Goal: Communication & Community: Answer question/provide support

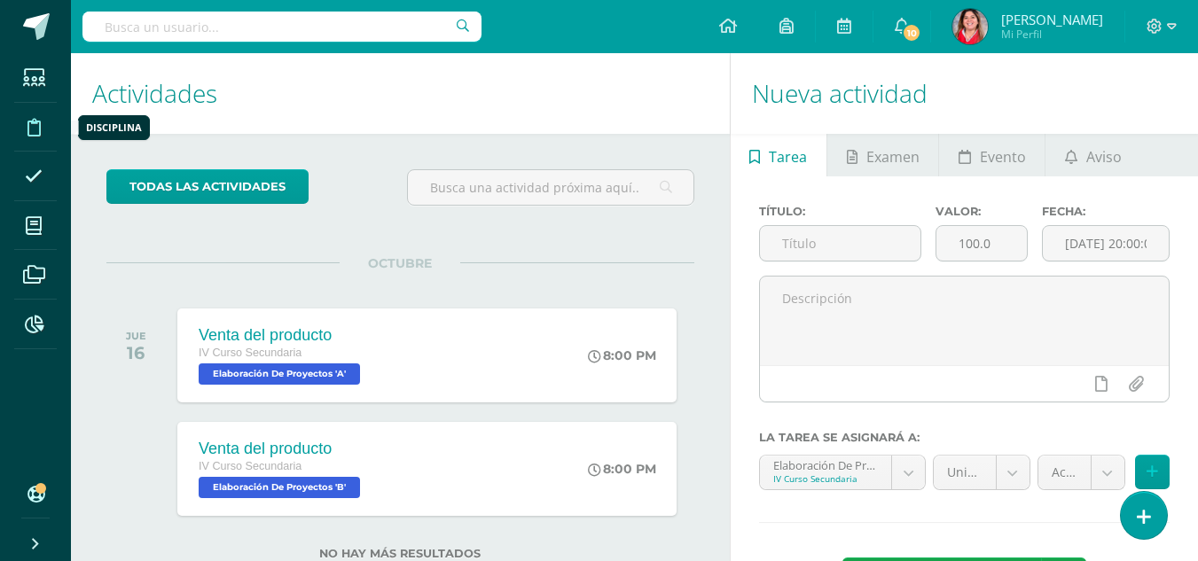
click at [34, 122] on icon at bounding box center [33, 128] width 13 height 18
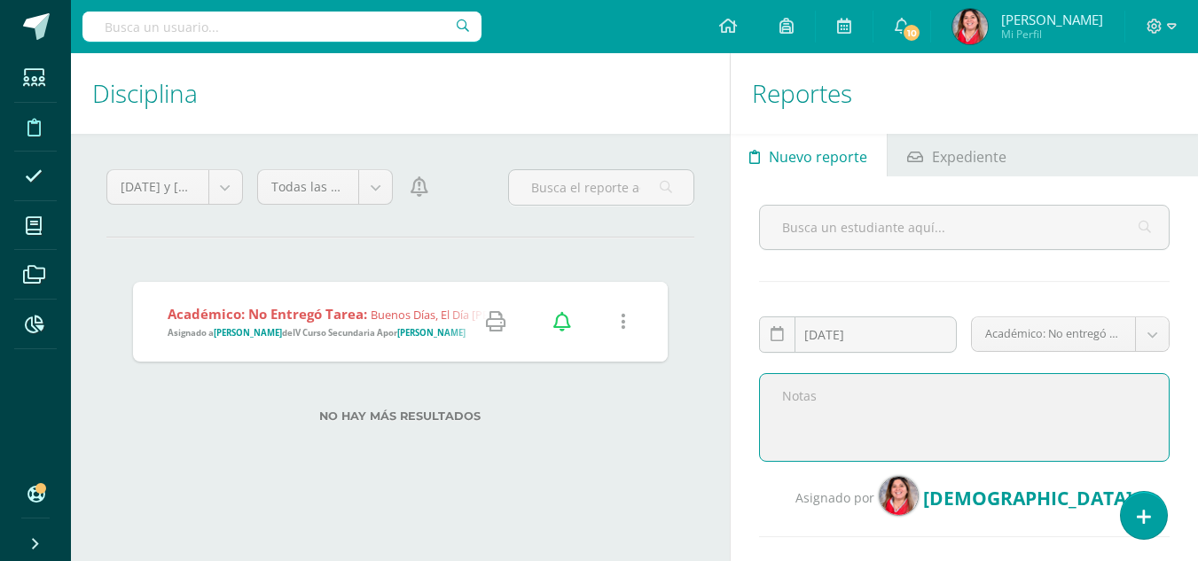
click at [819, 384] on textarea at bounding box center [964, 417] width 411 height 89
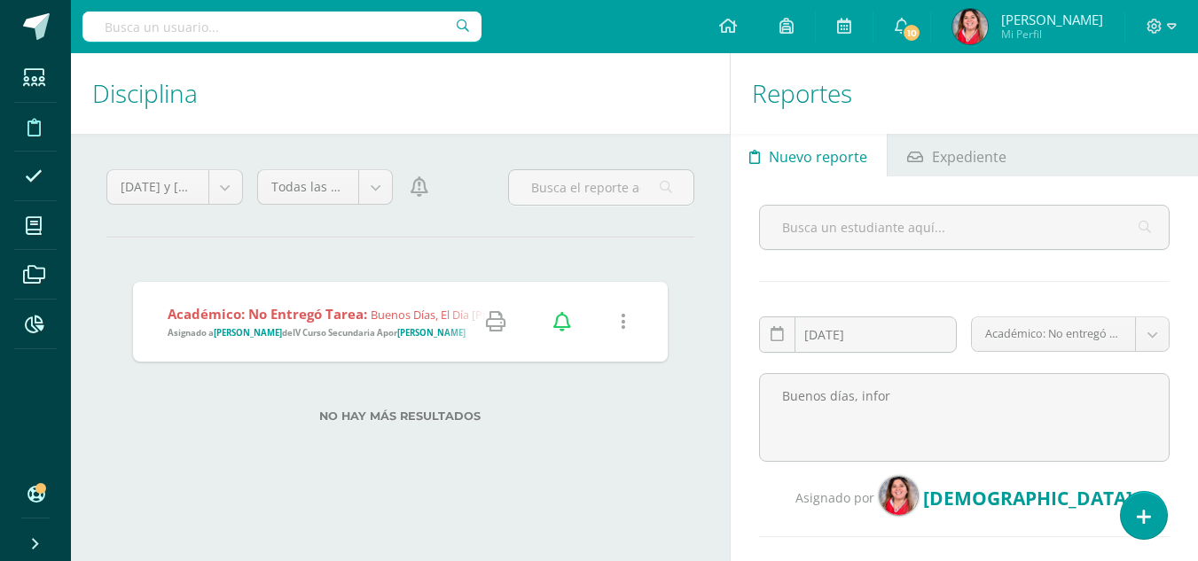
click at [362, 321] on strong "Académico: No entregó tarea:" at bounding box center [268, 314] width 200 height 18
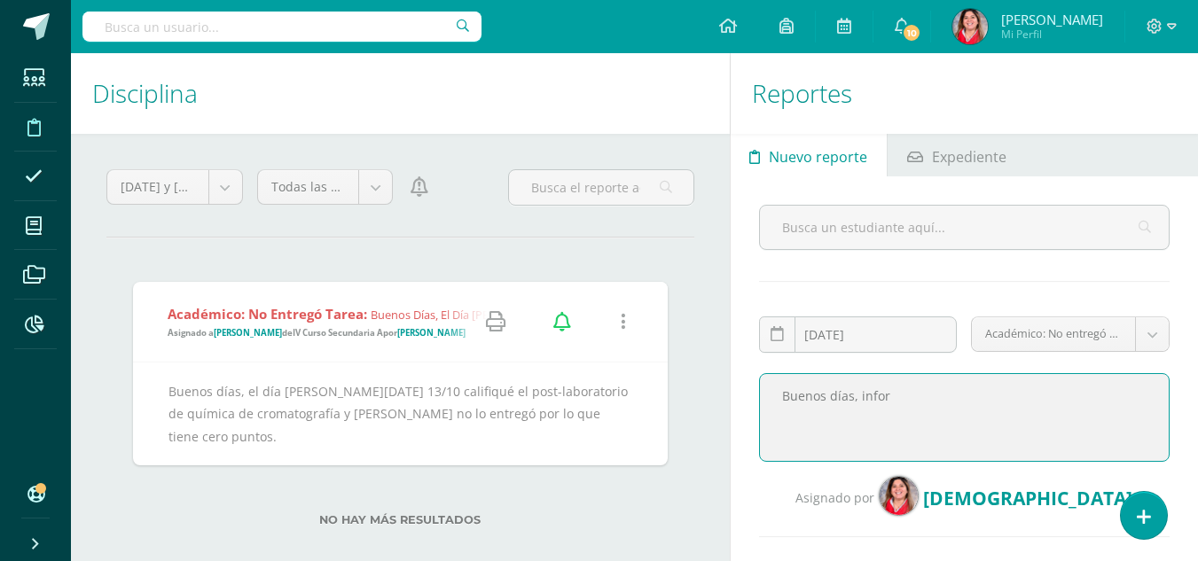
click at [996, 401] on textarea "Buenos días, infor" at bounding box center [964, 417] width 411 height 89
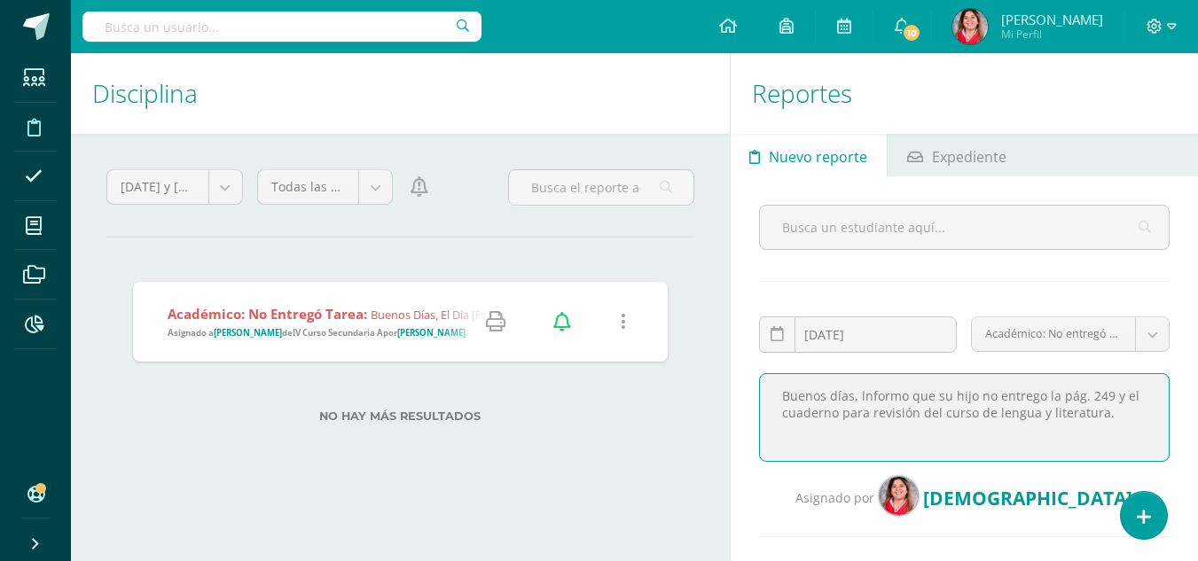
drag, startPoint x: 1116, startPoint y: 427, endPoint x: 761, endPoint y: 400, distance: 355.8
click at [761, 400] on textarea "Buenos días, informo que su hijo no entrego la pág. 249 y el cuaderno para revi…" at bounding box center [964, 417] width 411 height 89
type textarea "Buenos días, informo que su hijo no entrego la pág. 249 y el cuaderno para revi…"
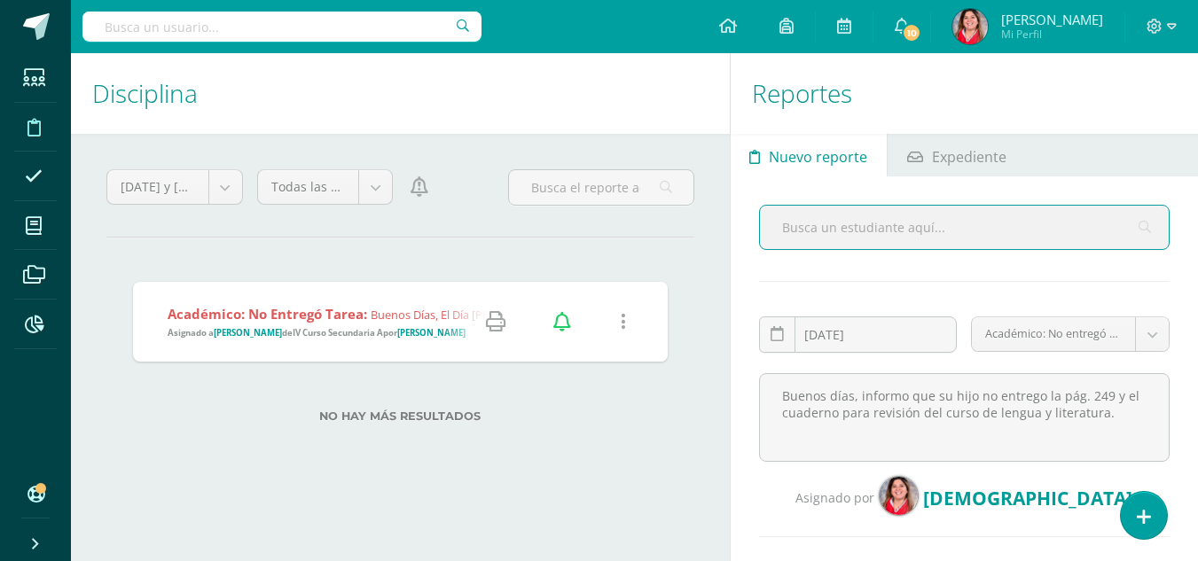
click at [830, 239] on input "text" at bounding box center [964, 227] width 409 height 43
type input "alesandra"
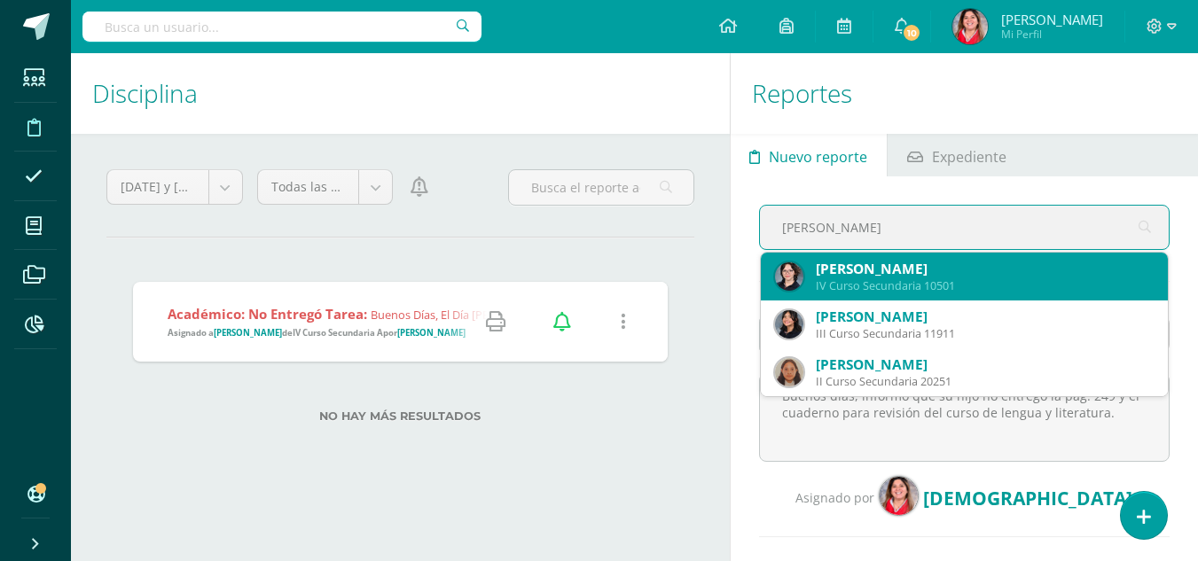
click at [899, 268] on div "Alessandra Furlán Ortiz" at bounding box center [985, 269] width 338 height 19
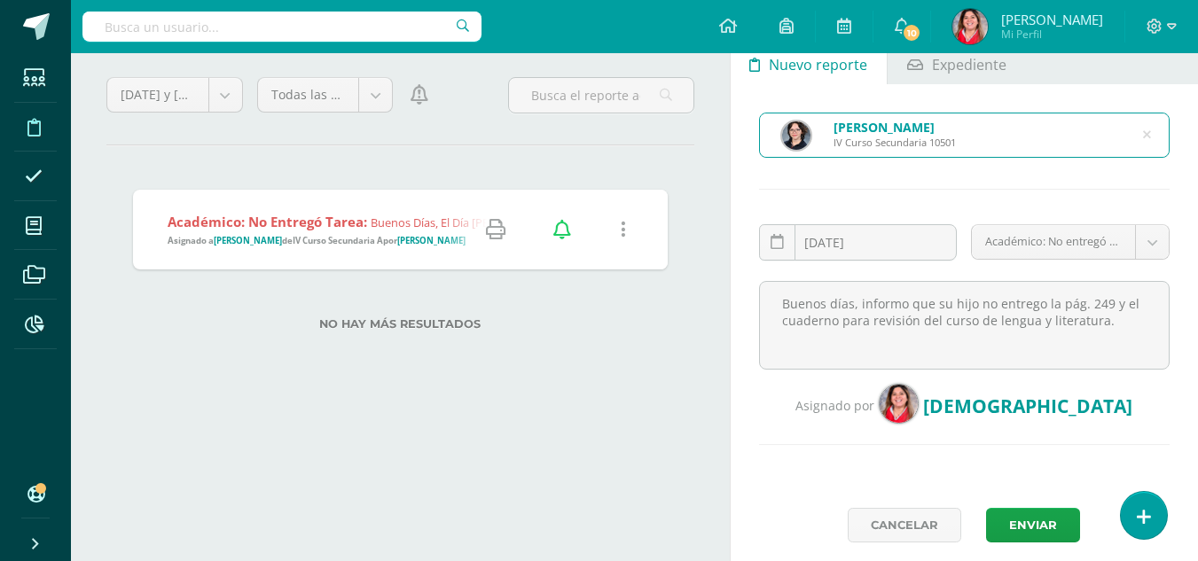
scroll to position [130, 0]
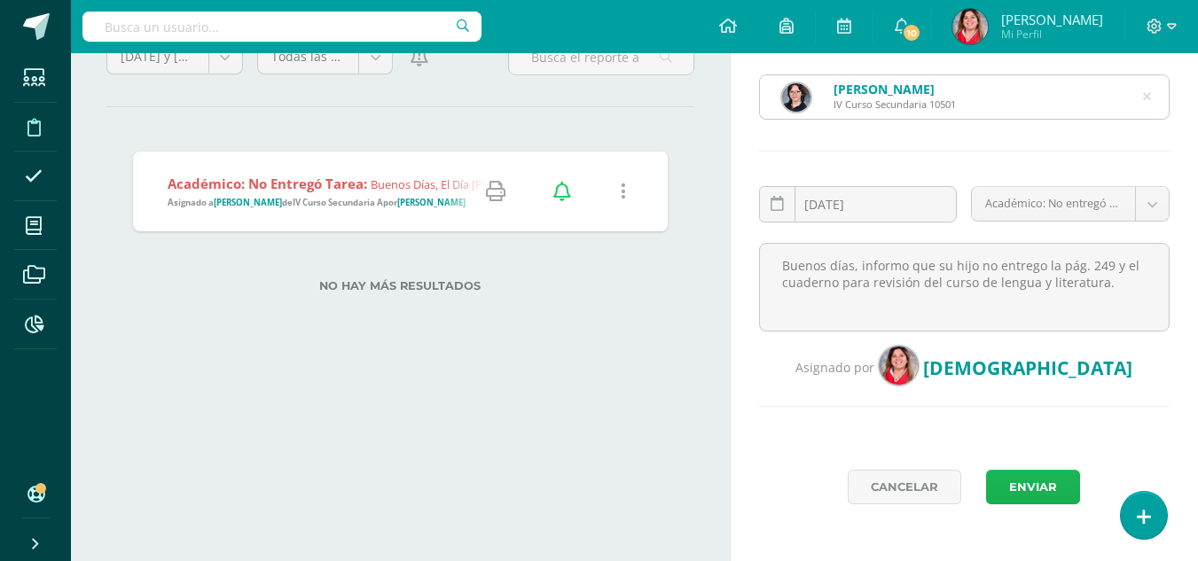
click at [1046, 487] on button "Enviar" at bounding box center [1033, 487] width 94 height 35
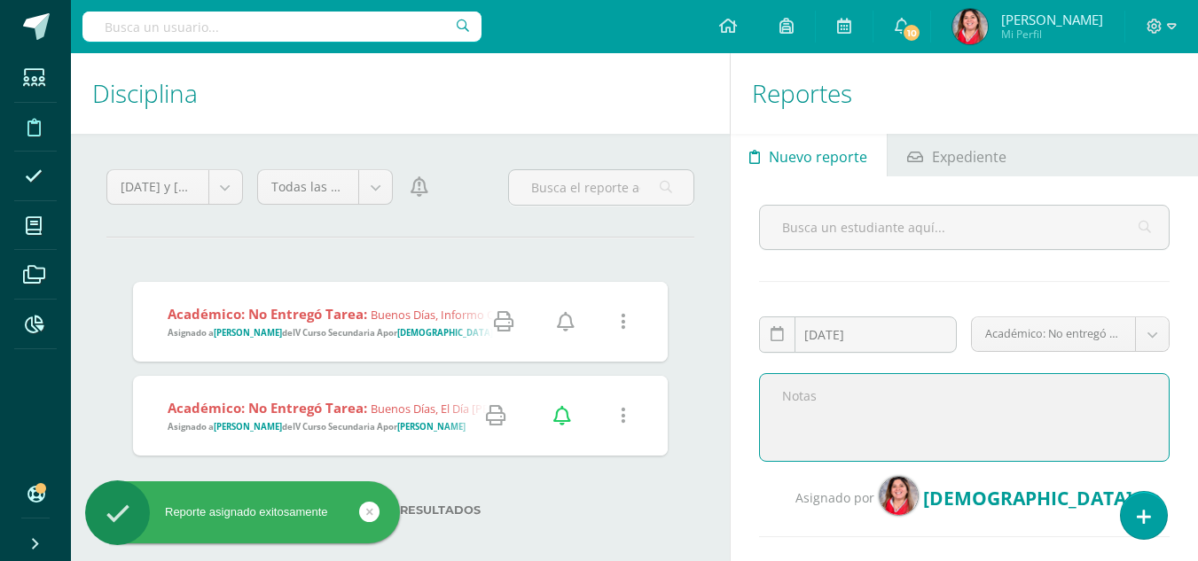
click at [980, 422] on textarea at bounding box center [964, 417] width 411 height 89
paste textarea "Buenos días, informo que su hijo no entrego la pág. 249 y el cuaderno para revi…"
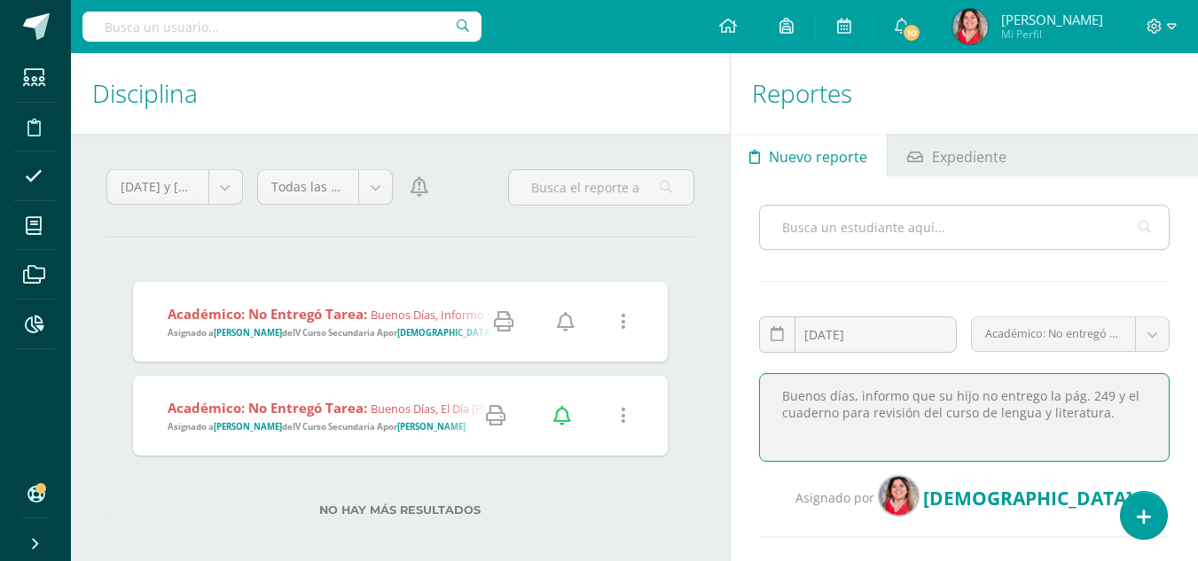
type textarea "Buenos días, informo que su hijo no entrego la pág. 249 y el cuaderno para revi…"
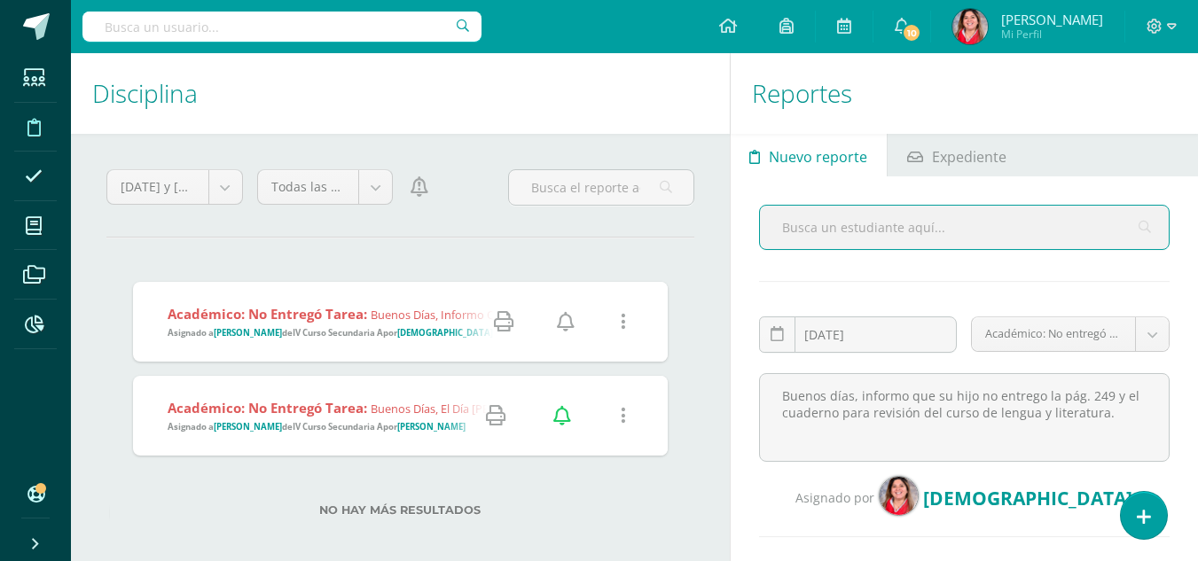
click at [1011, 239] on input "text" at bounding box center [964, 227] width 409 height 43
type input "juan melgar"
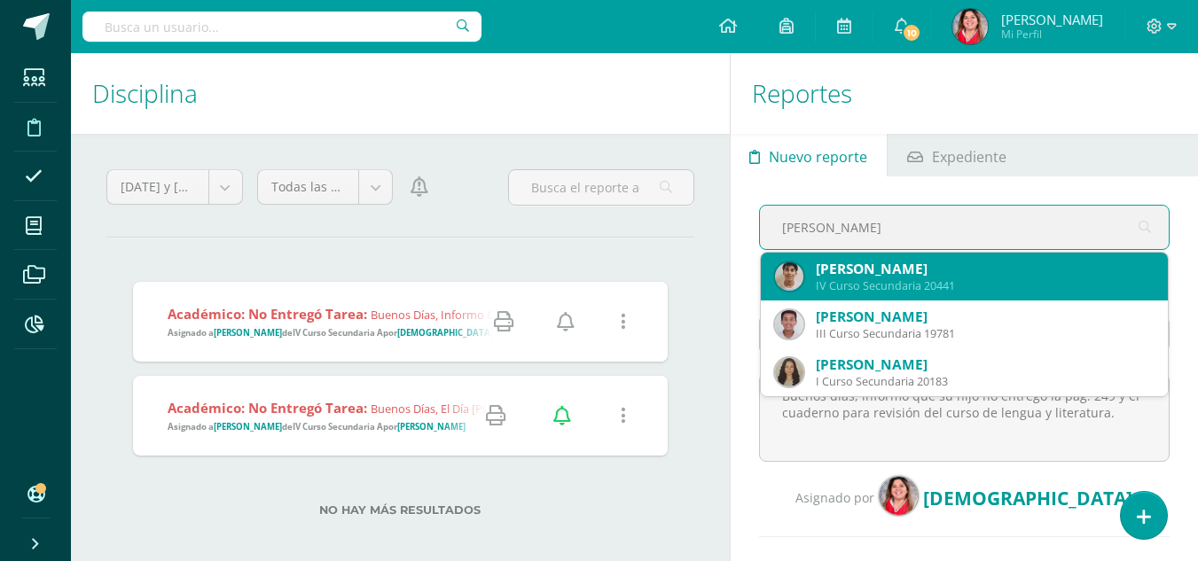
click at [1020, 273] on div "Juan Luis Melgar Pedroza" at bounding box center [985, 269] width 338 height 19
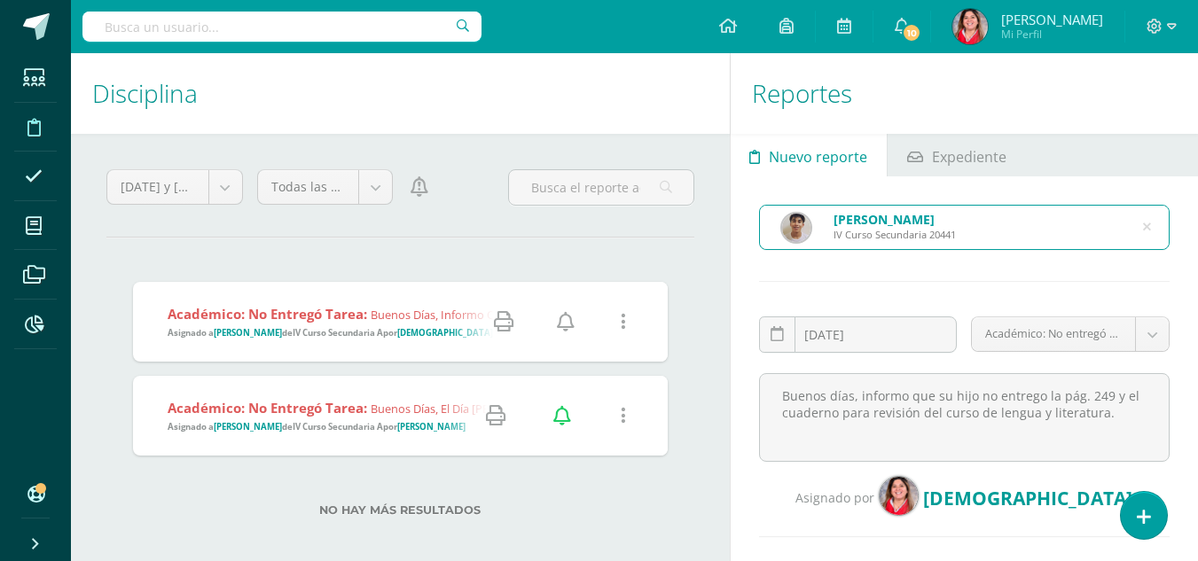
scroll to position [106, 0]
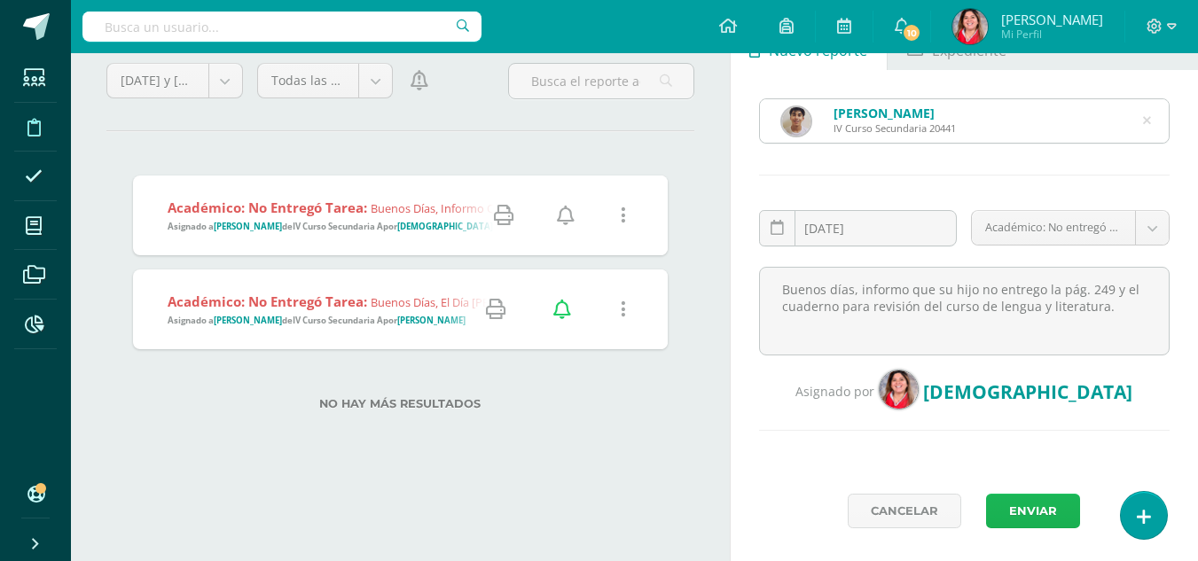
click at [1022, 510] on button "Enviar" at bounding box center [1033, 511] width 94 height 35
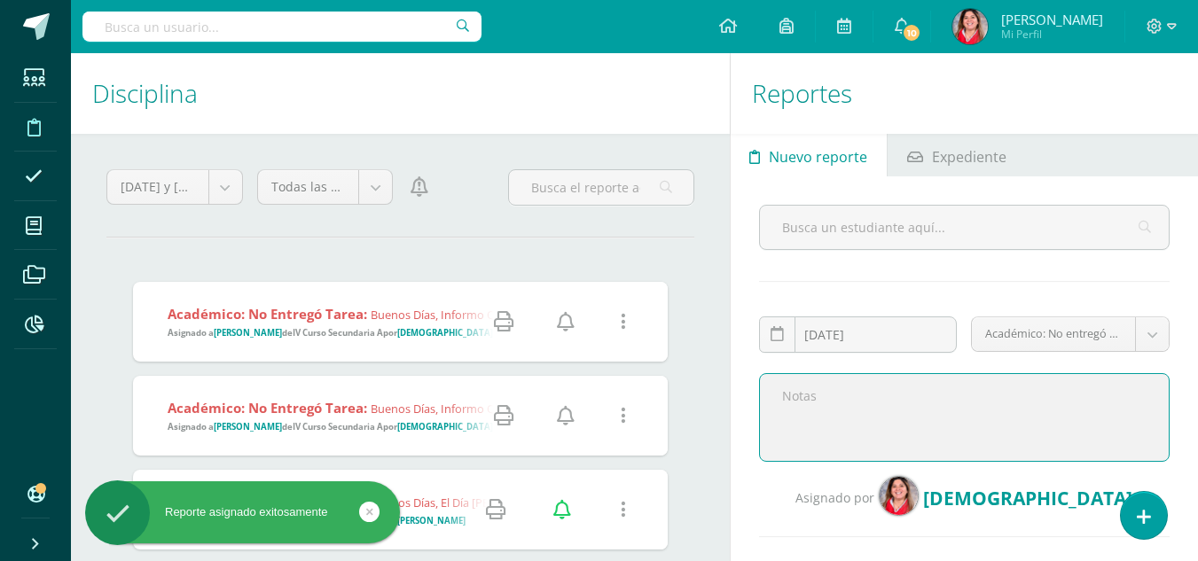
click at [895, 431] on textarea at bounding box center [964, 417] width 411 height 89
paste textarea "Buenos días, informo que su hijo no entrego la pág. 249 y el cuaderno para revi…"
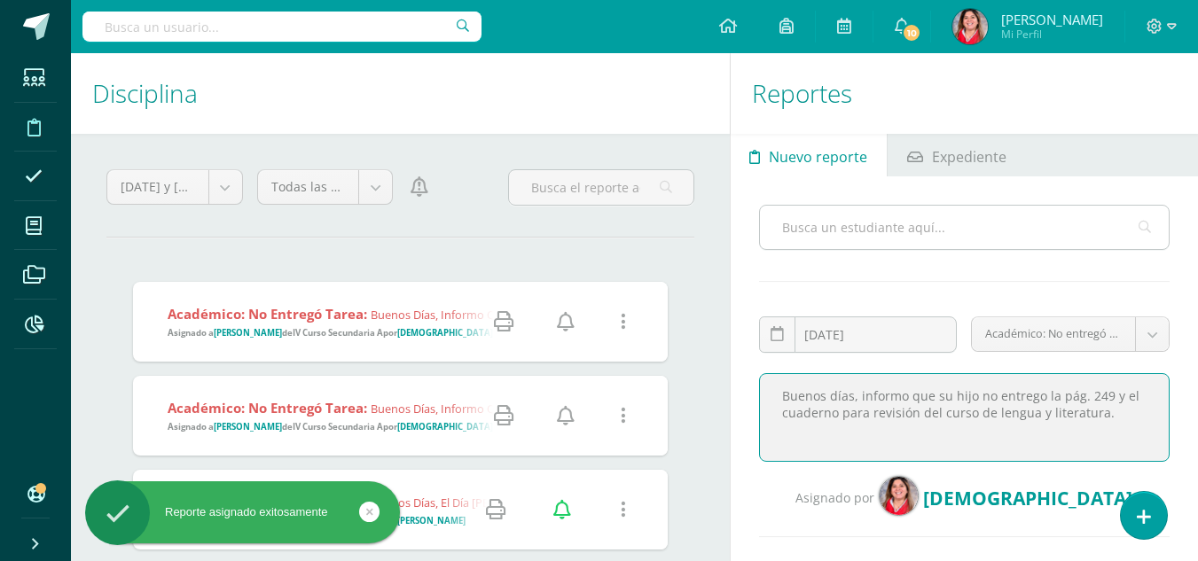
type textarea "Buenos días, informo que su hijo no entrego la pág. 249 y el cuaderno para revi…"
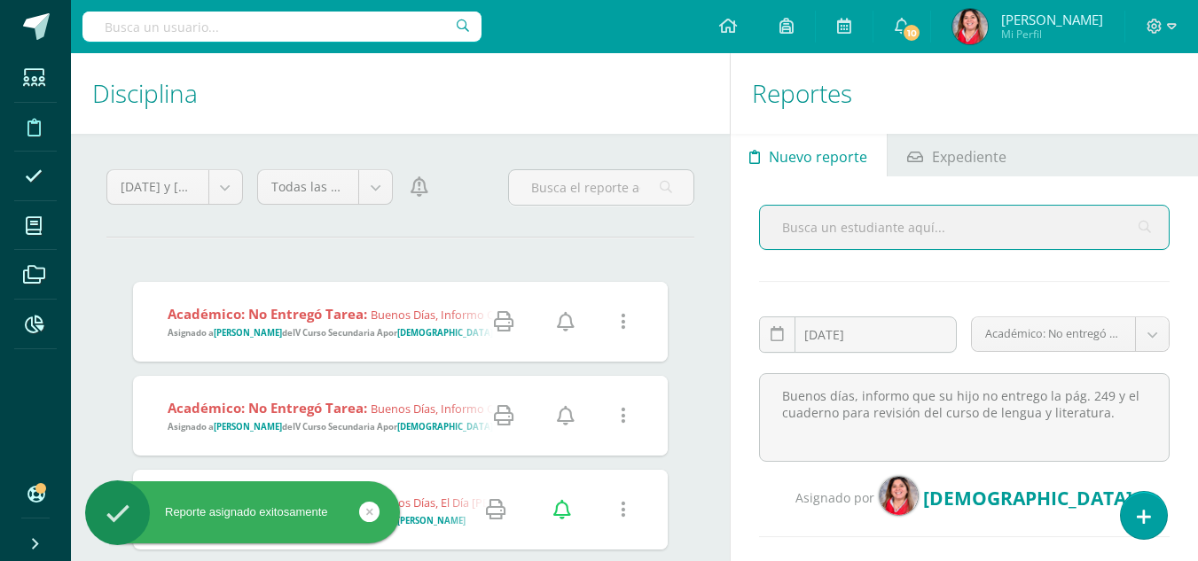
click at [902, 225] on input "text" at bounding box center [964, 227] width 409 height 43
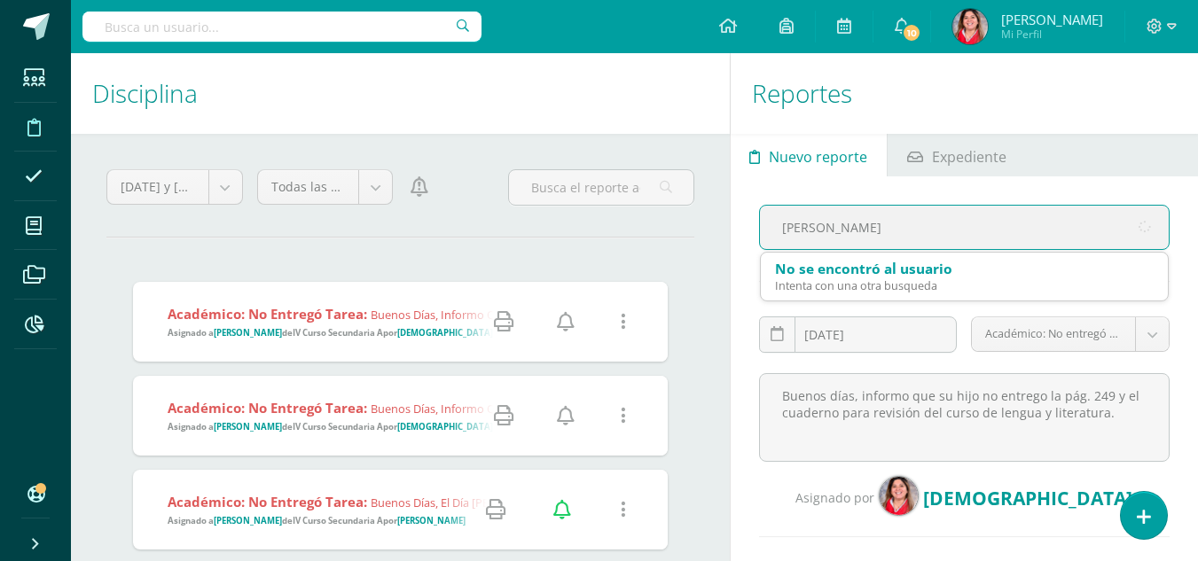
type input "anika donis"
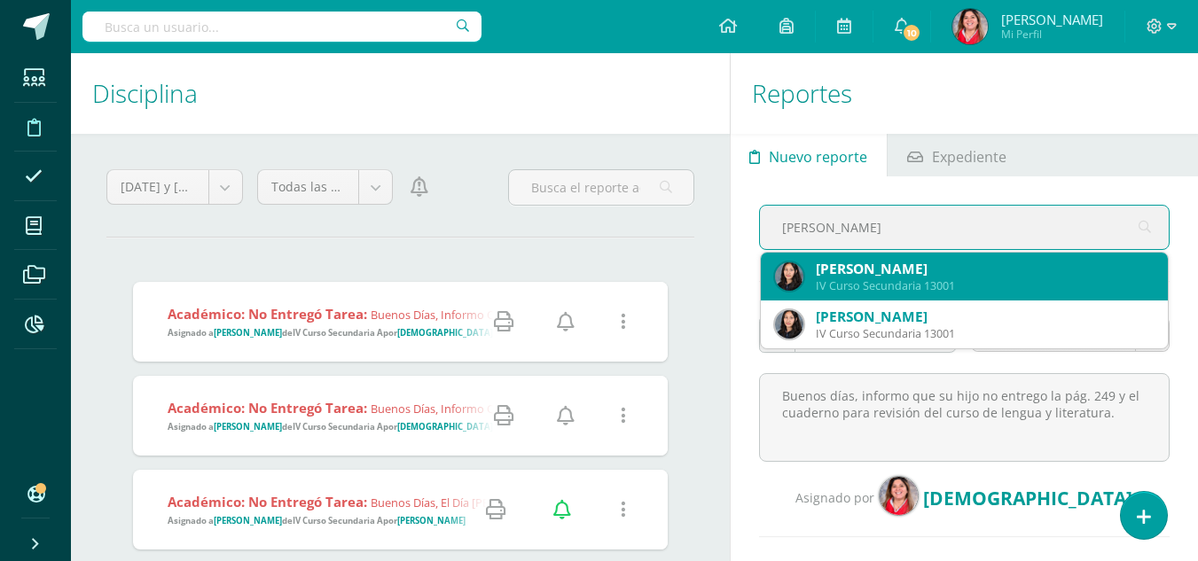
click at [919, 277] on div "Ánika Nicole Donis Quán" at bounding box center [985, 269] width 338 height 19
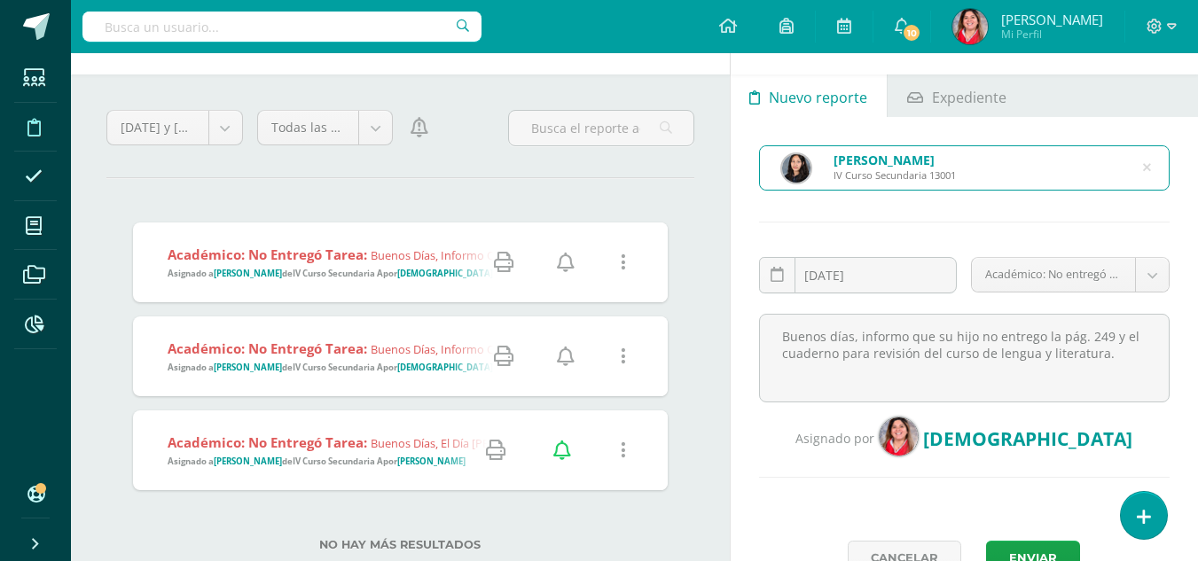
scroll to position [71, 0]
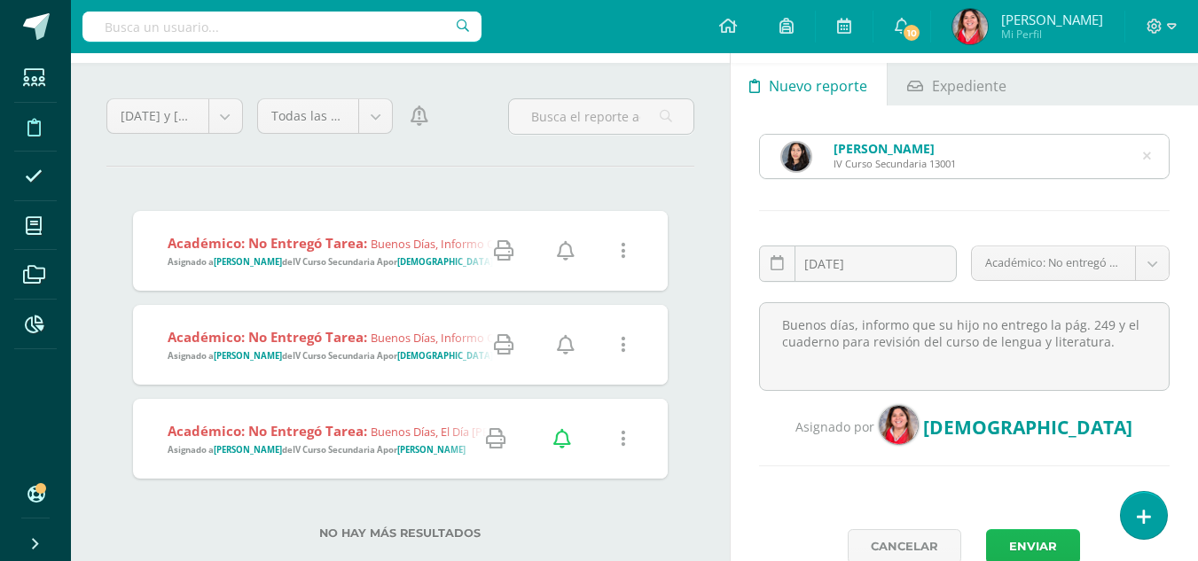
click at [1038, 551] on button "Enviar" at bounding box center [1033, 546] width 94 height 35
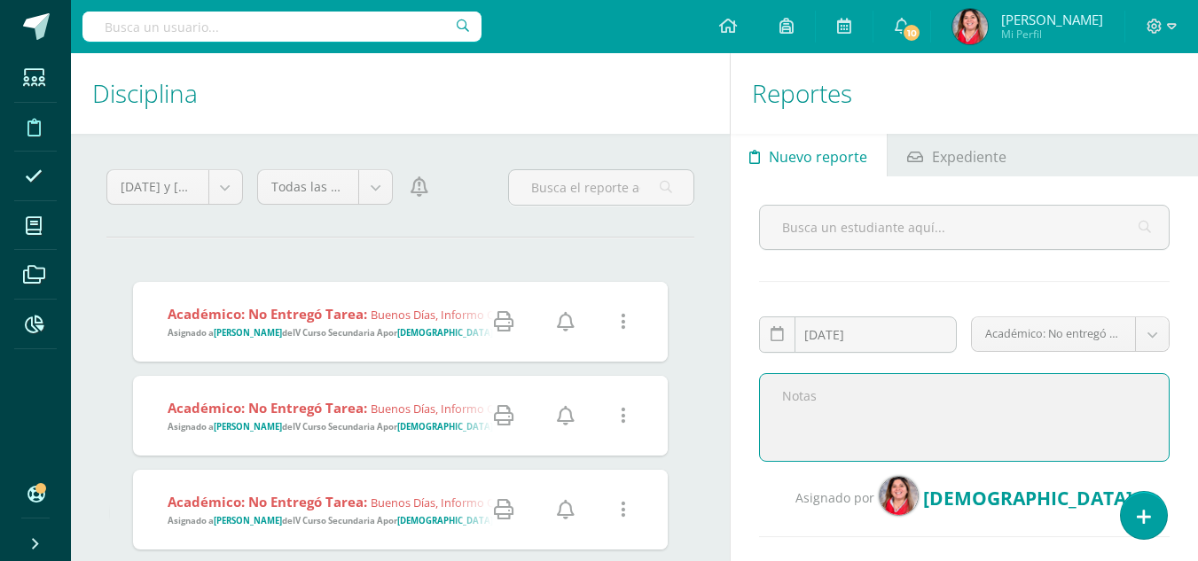
click at [841, 409] on textarea at bounding box center [964, 417] width 411 height 89
paste textarea "Buenos días, informo que su hijo no entrego la pág. 249 y el cuaderno para revi…"
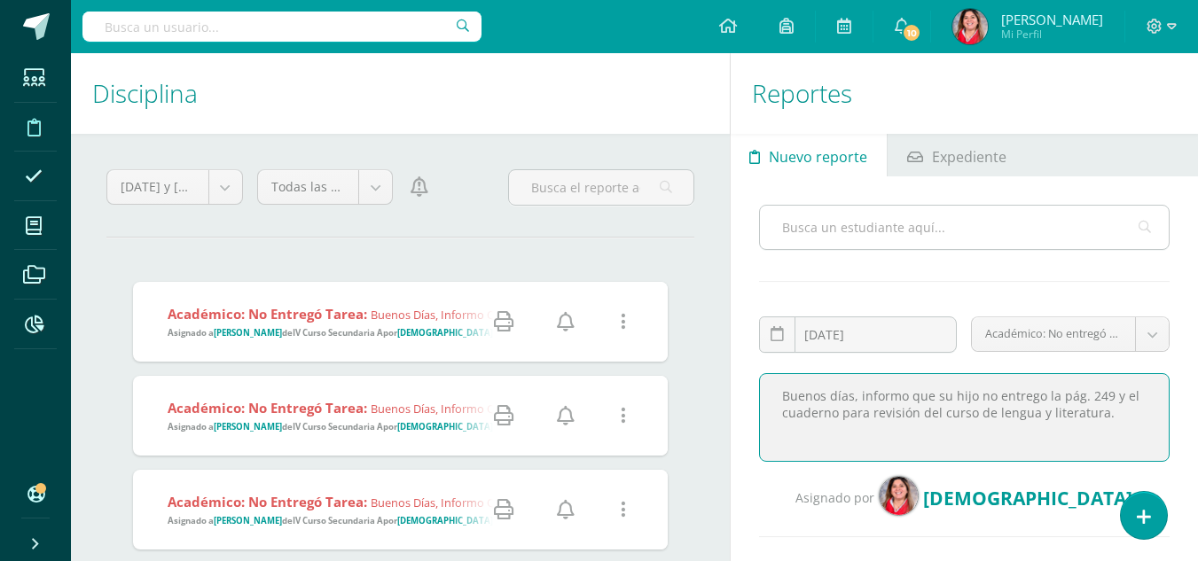
type textarea "Buenos días, informo que su hijo no entrego la pág. 249 y el cuaderno para revi…"
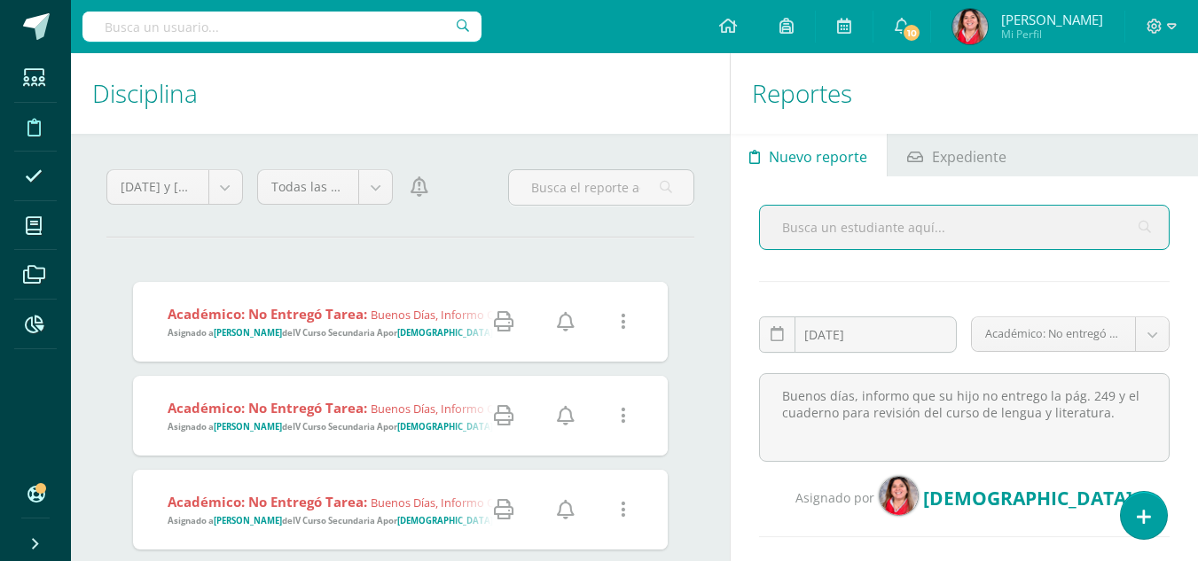
click at [839, 229] on input "text" at bounding box center [964, 227] width 409 height 43
type input "jimena parada"
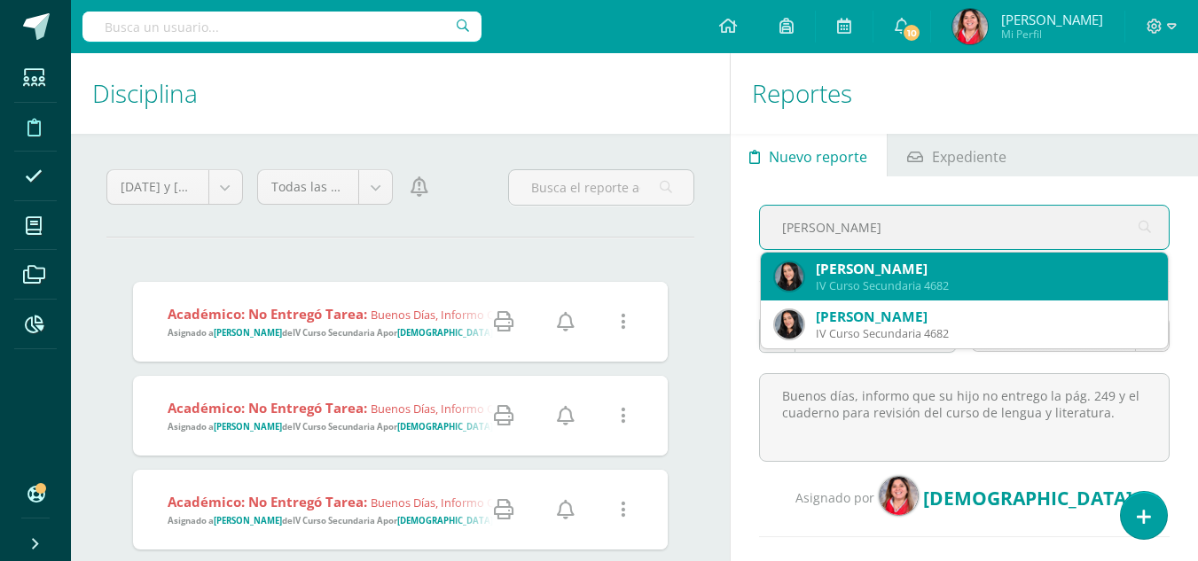
click at [897, 270] on div "Jimena Alejandra Parada Ortiz" at bounding box center [985, 269] width 338 height 19
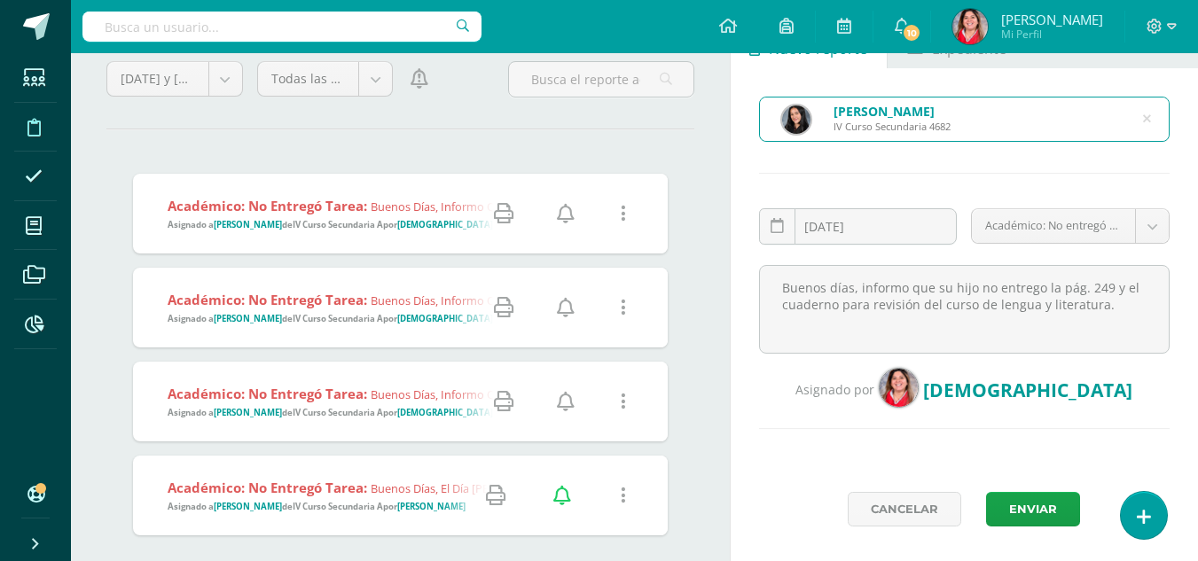
scroll to position [114, 0]
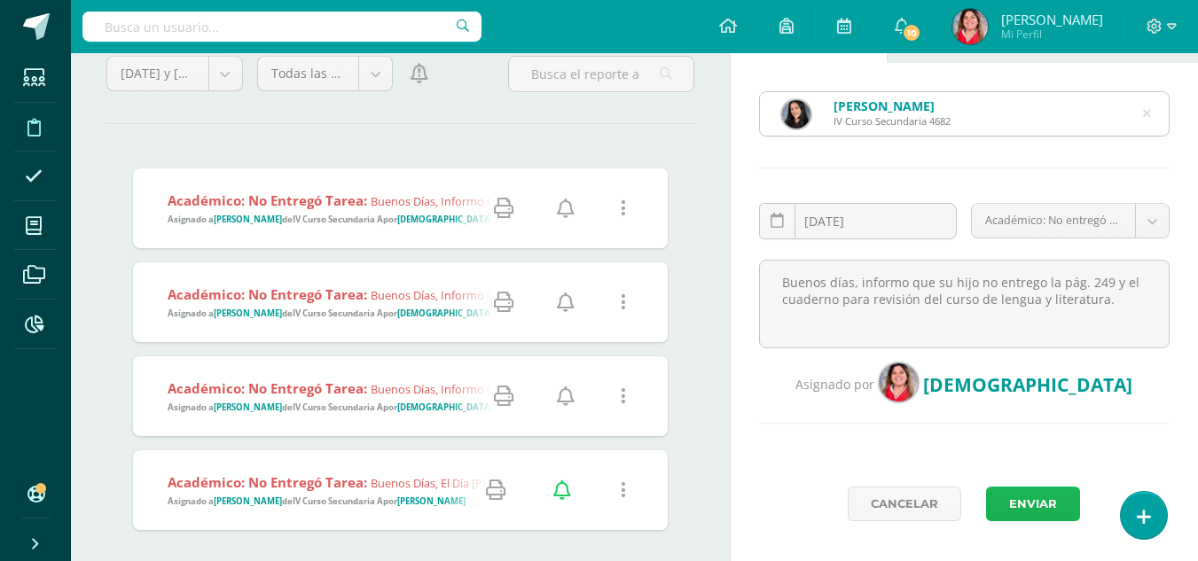
click at [1022, 505] on button "Enviar" at bounding box center [1033, 504] width 94 height 35
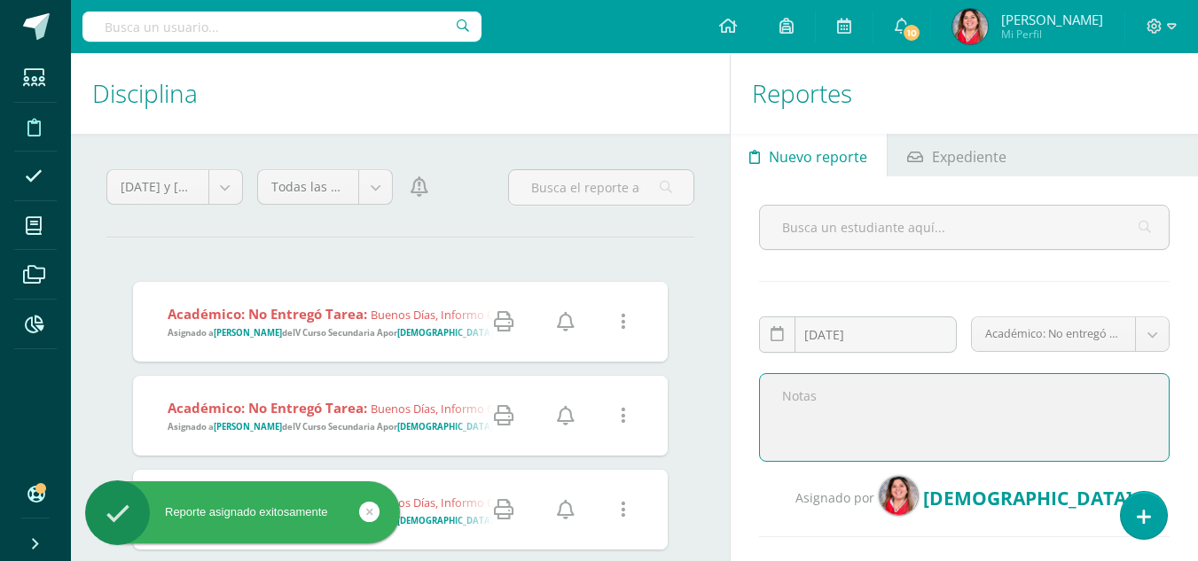
click at [880, 396] on textarea at bounding box center [964, 417] width 411 height 89
paste textarea "Buenos días, informo que su hijo no entrego la pág. 249 y el cuaderno para revi…"
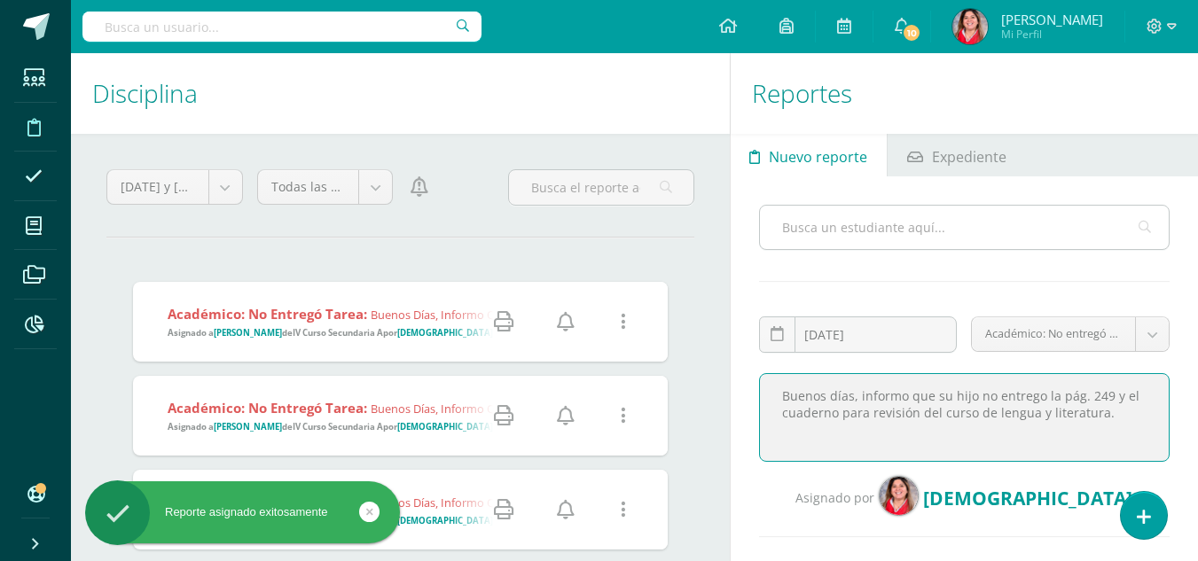
type textarea "Buenos días, informo que su hijo no entrego la pág. 249 y el cuaderno para revi…"
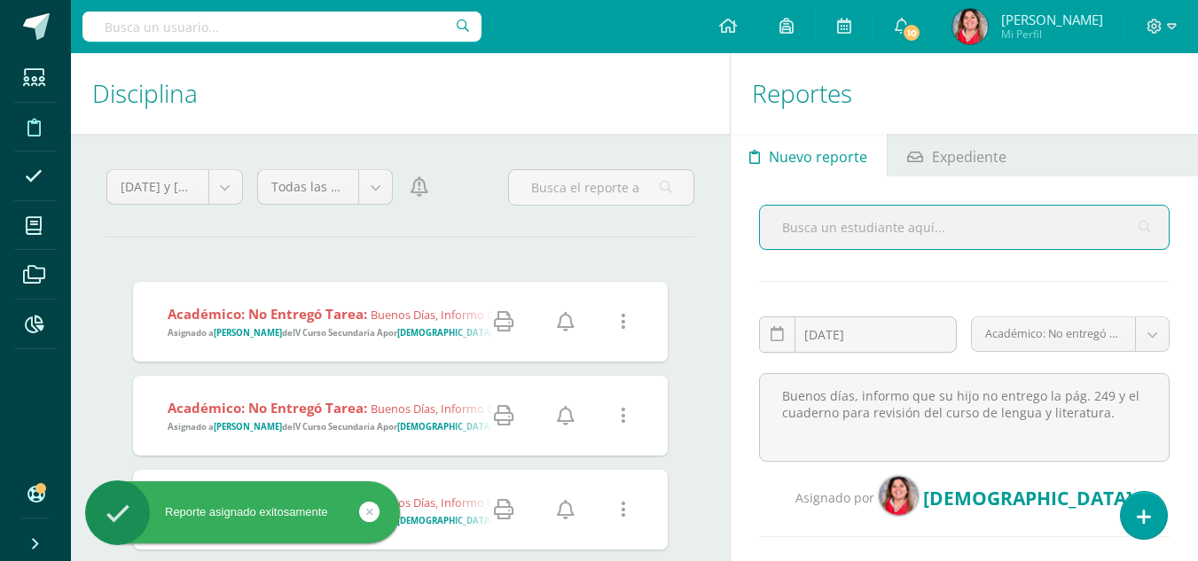
click at [882, 230] on input "text" at bounding box center [964, 227] width 409 height 43
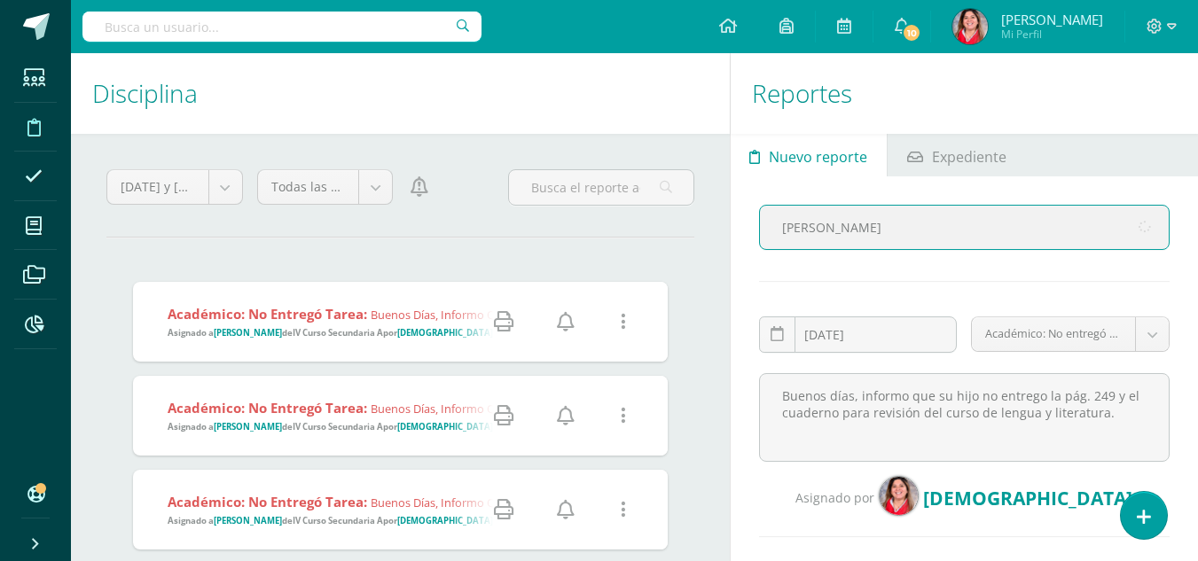
type input "[PERSON_NAME]"
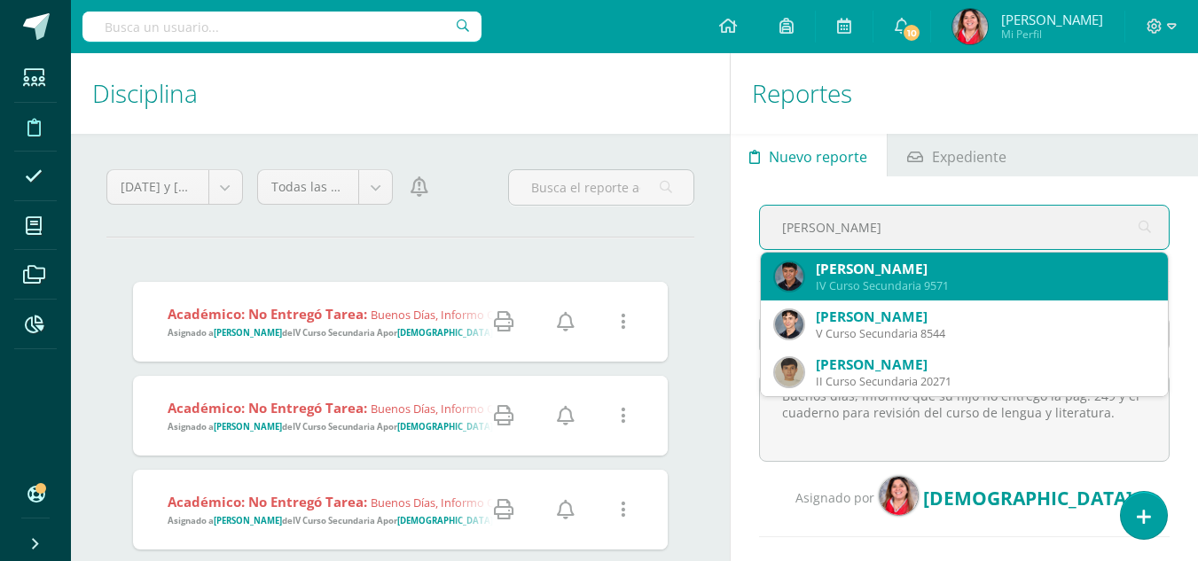
click at [914, 271] on div "[PERSON_NAME]" at bounding box center [985, 269] width 338 height 19
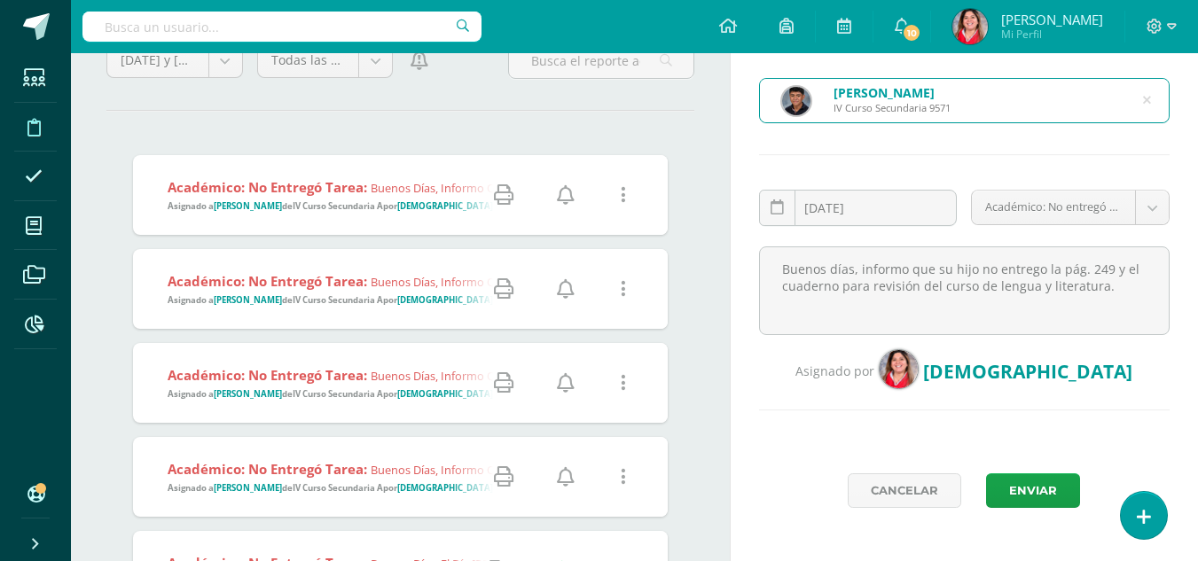
scroll to position [144, 0]
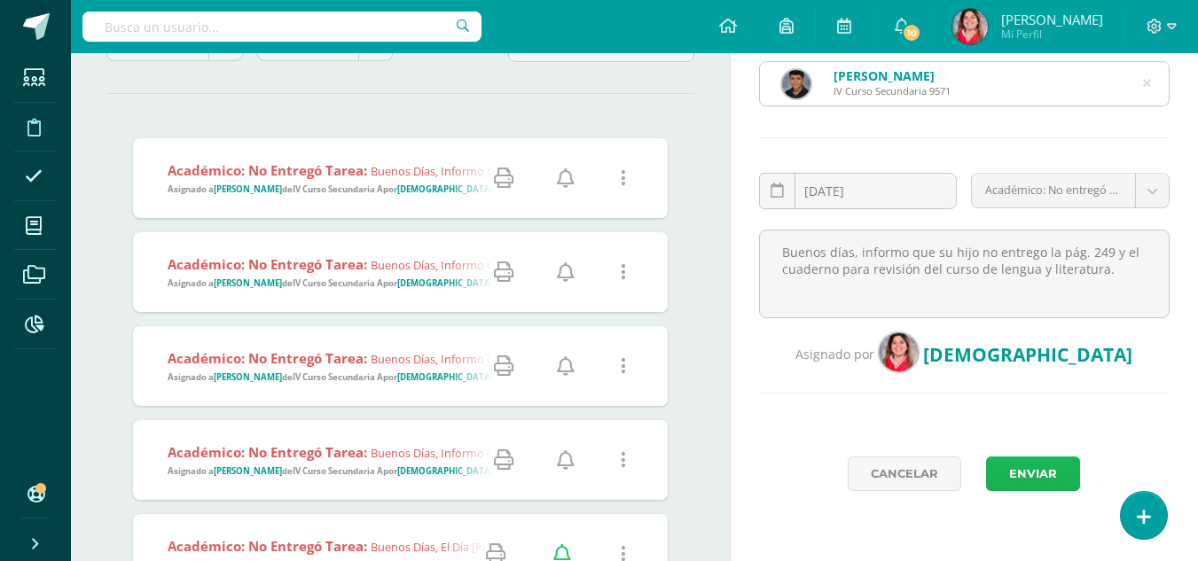
click at [1035, 476] on button "Enviar" at bounding box center [1033, 474] width 94 height 35
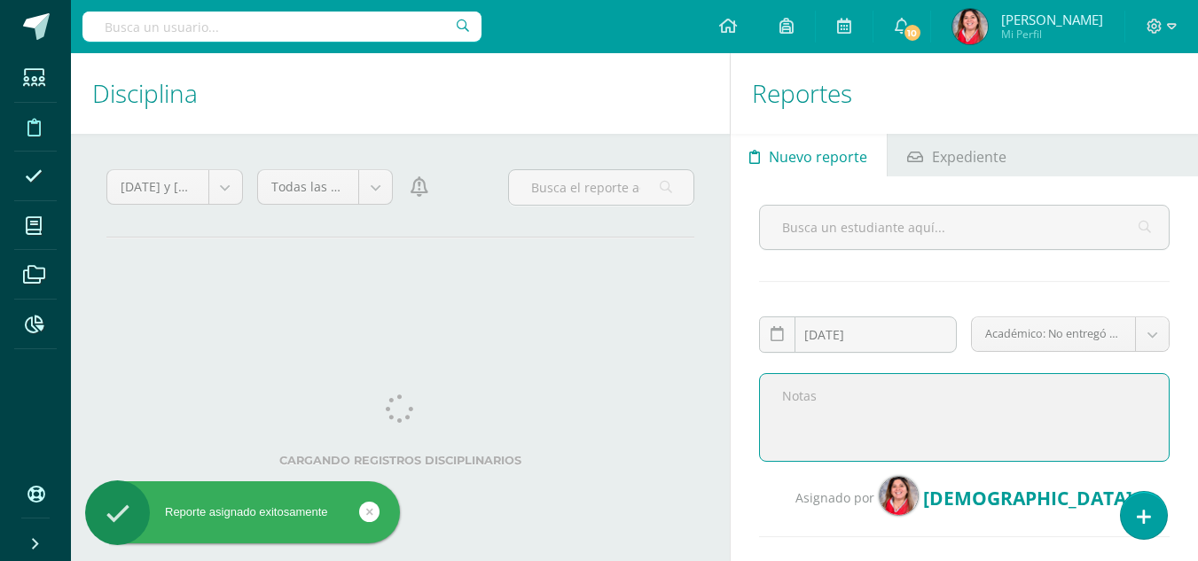
click at [903, 393] on textarea at bounding box center [964, 417] width 411 height 89
paste textarea "Buenos días, informo que su hijo no entrego la pág. 249 y el cuaderno para revi…"
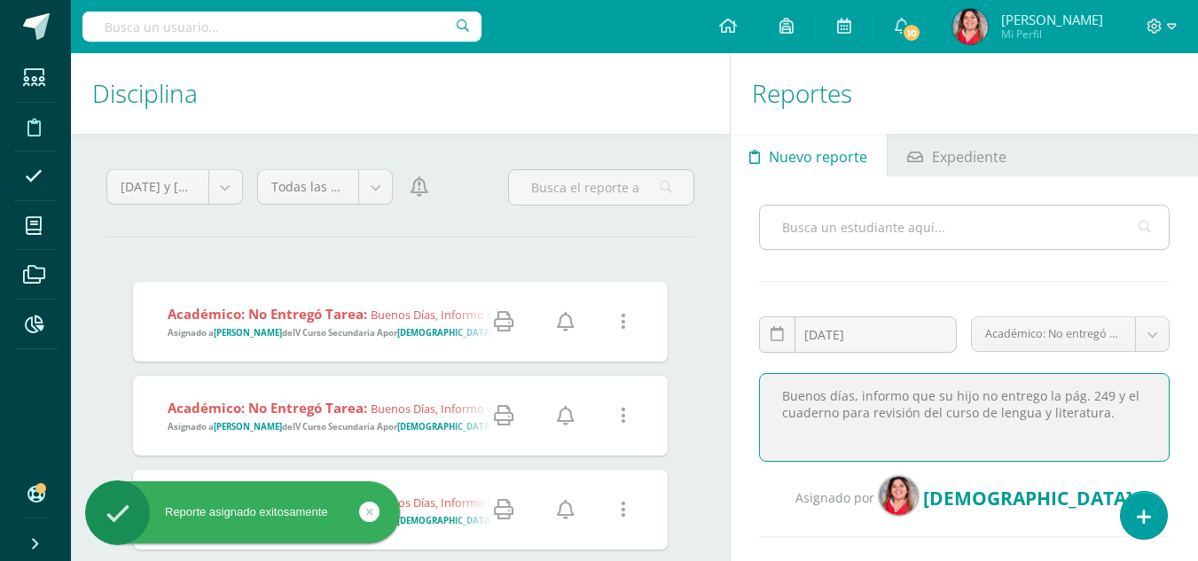
type textarea "Buenos días, informo que su hijo no entrego la pág. 249 y el cuaderno para revi…"
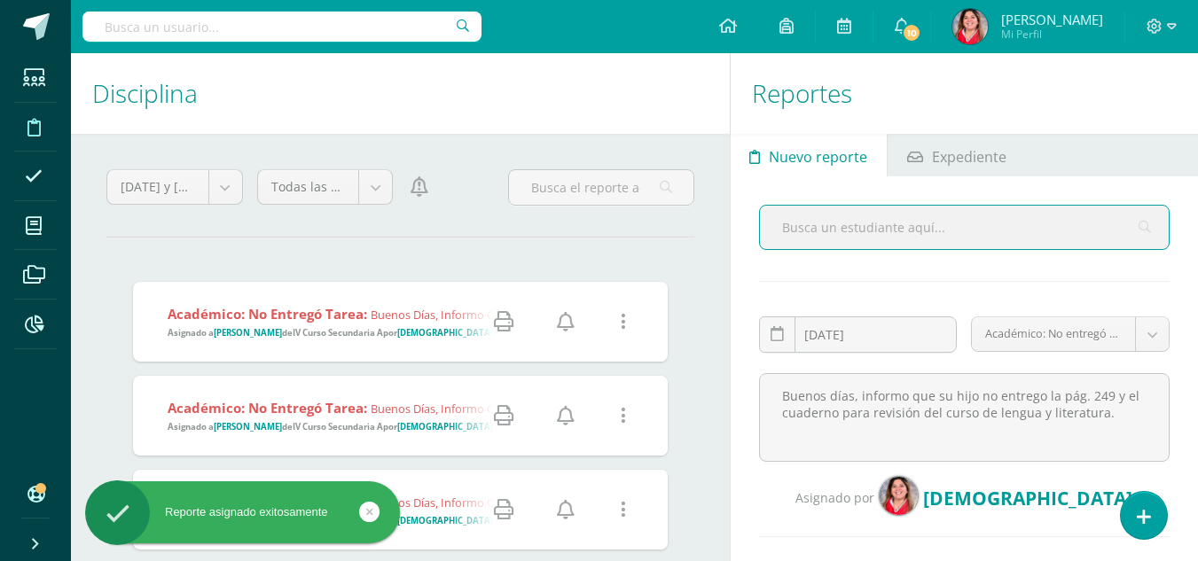
click at [869, 224] on input "text" at bounding box center [964, 227] width 409 height 43
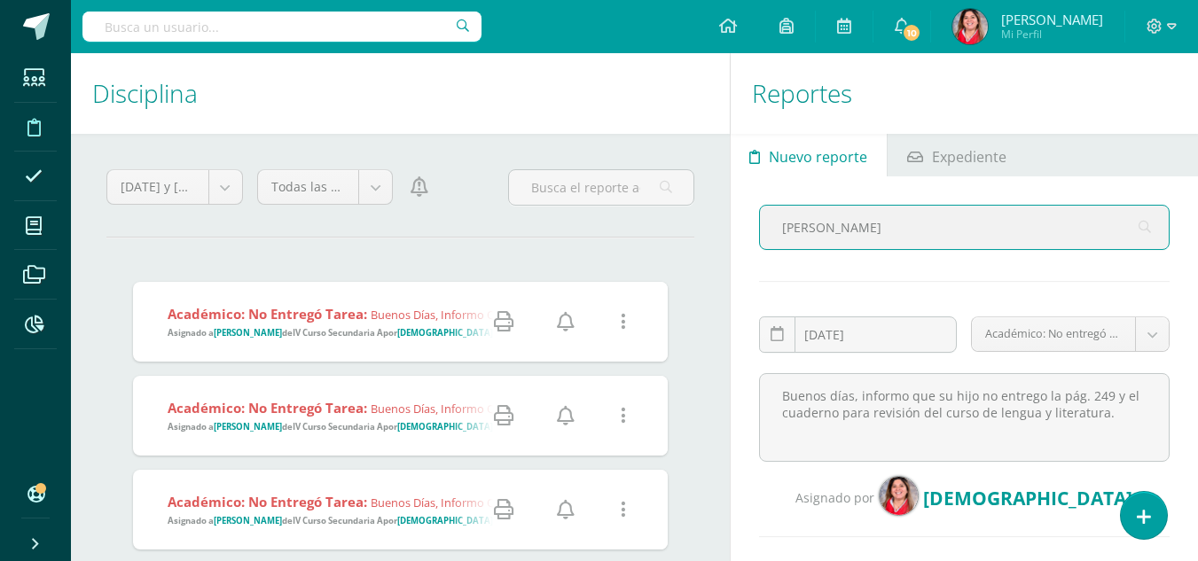
type input "[PERSON_NAME]"
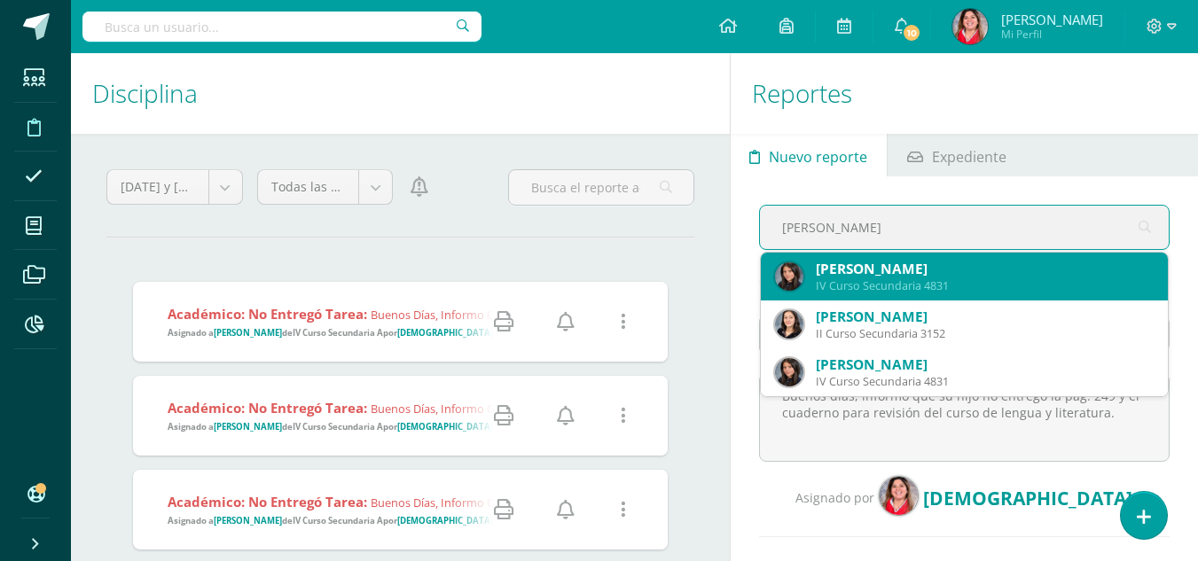
click at [854, 278] on div "[PERSON_NAME]" at bounding box center [985, 269] width 338 height 19
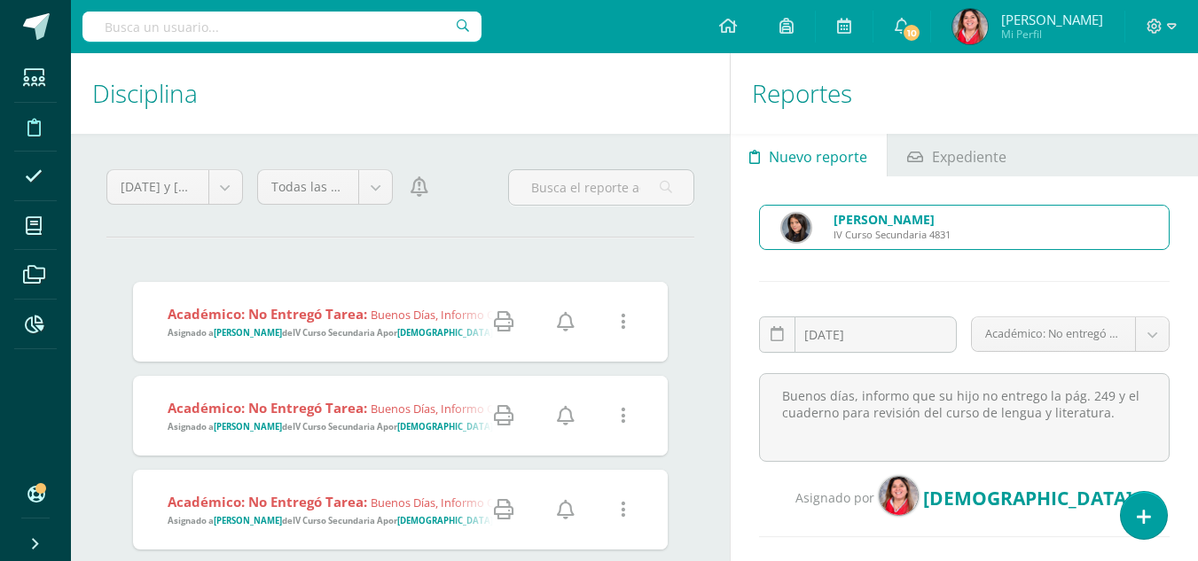
scroll to position [101, 0]
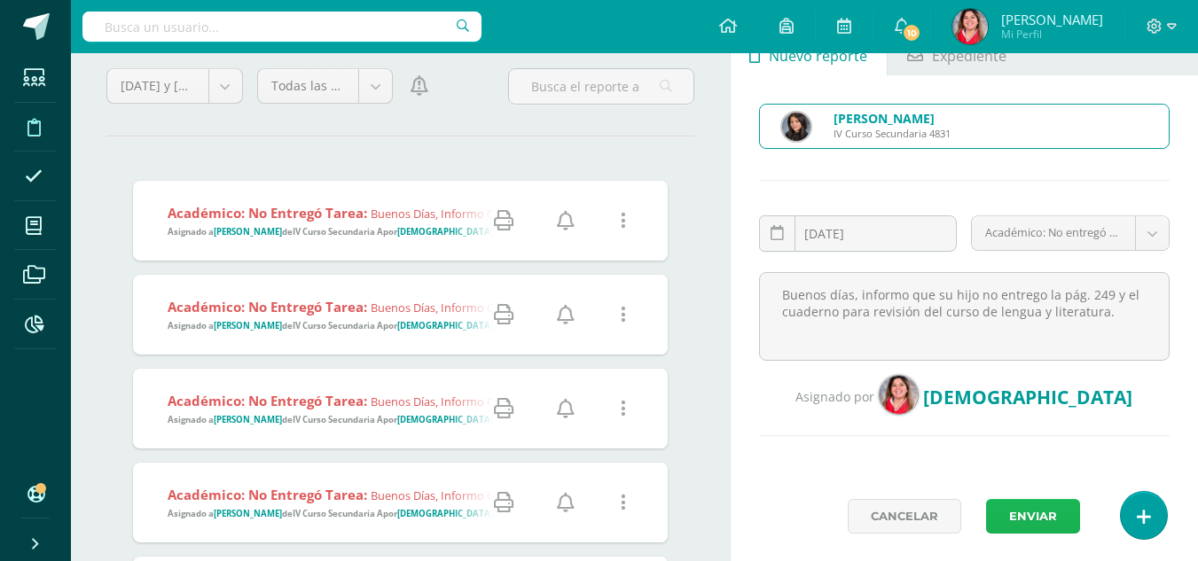
click at [1034, 516] on button "Enviar" at bounding box center [1033, 516] width 94 height 35
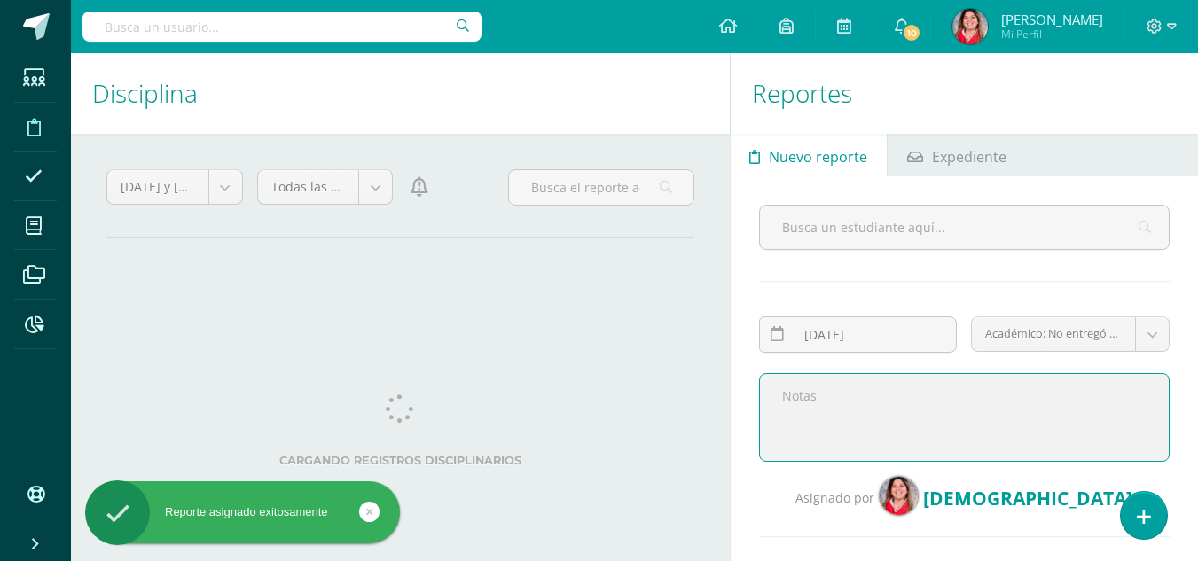
click at [942, 398] on textarea at bounding box center [964, 417] width 411 height 89
paste textarea "Buenos días, informo que su hijo no entrego la pág. 249 y el cuaderno para revi…"
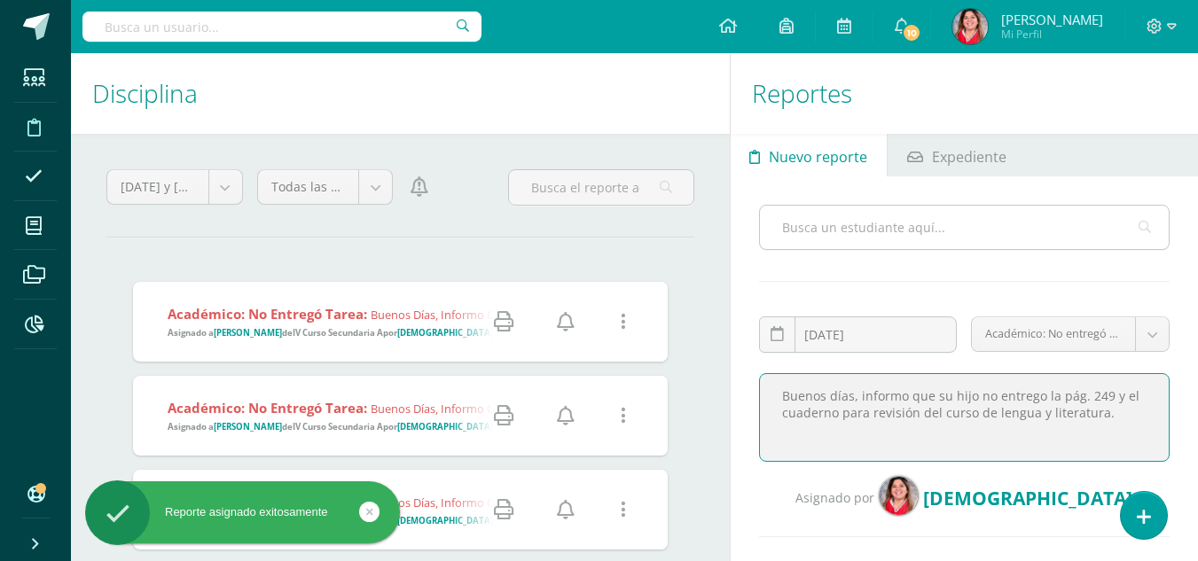
type textarea "Buenos días, informo que su hijo no entrego la pág. 249 y el cuaderno para revi…"
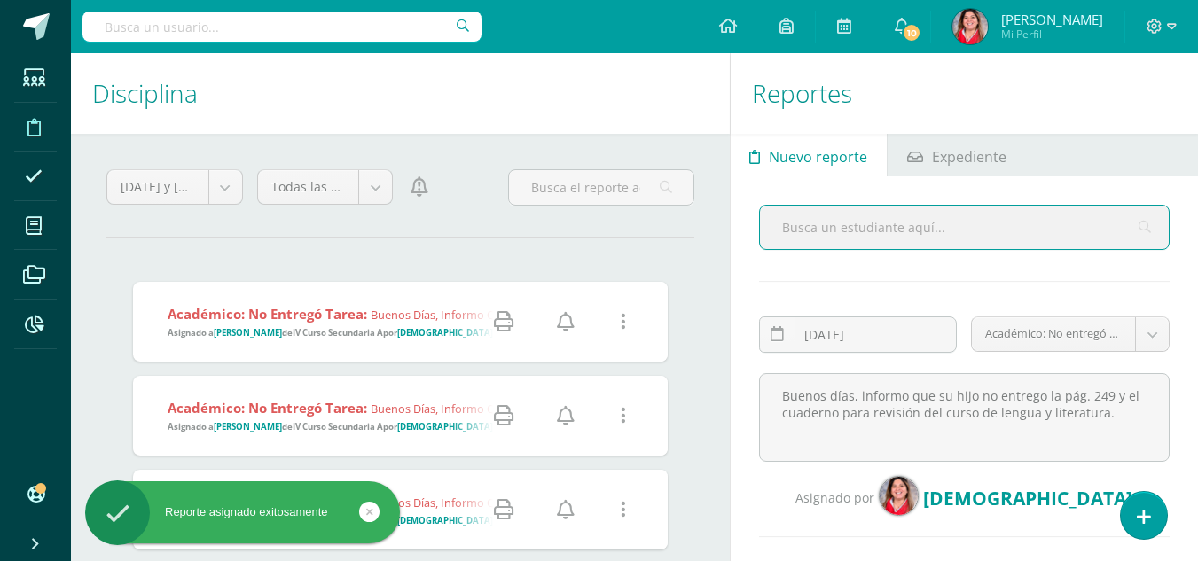
click at [926, 231] on input "text" at bounding box center [964, 227] width 409 height 43
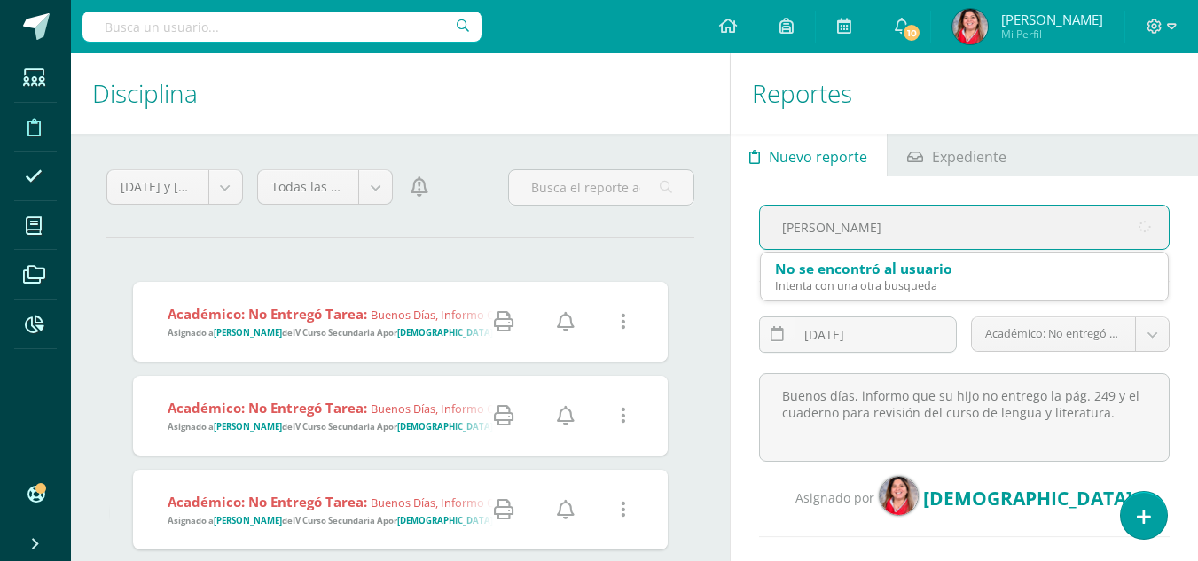
type input "sara gar"
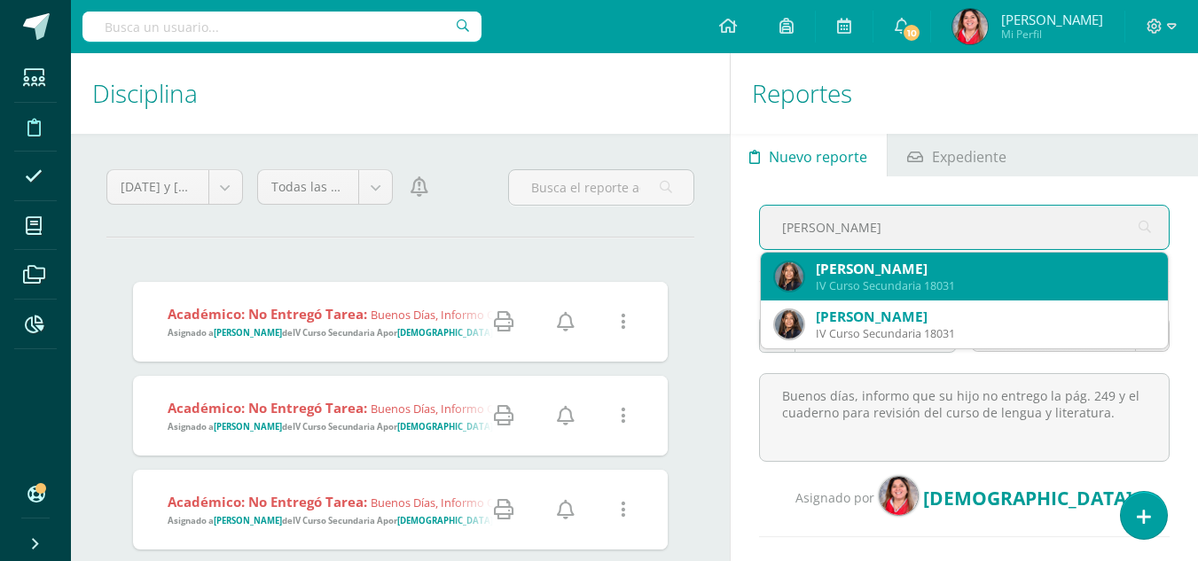
click at [936, 290] on div "IV Curso Secundaria 18031" at bounding box center [985, 285] width 338 height 15
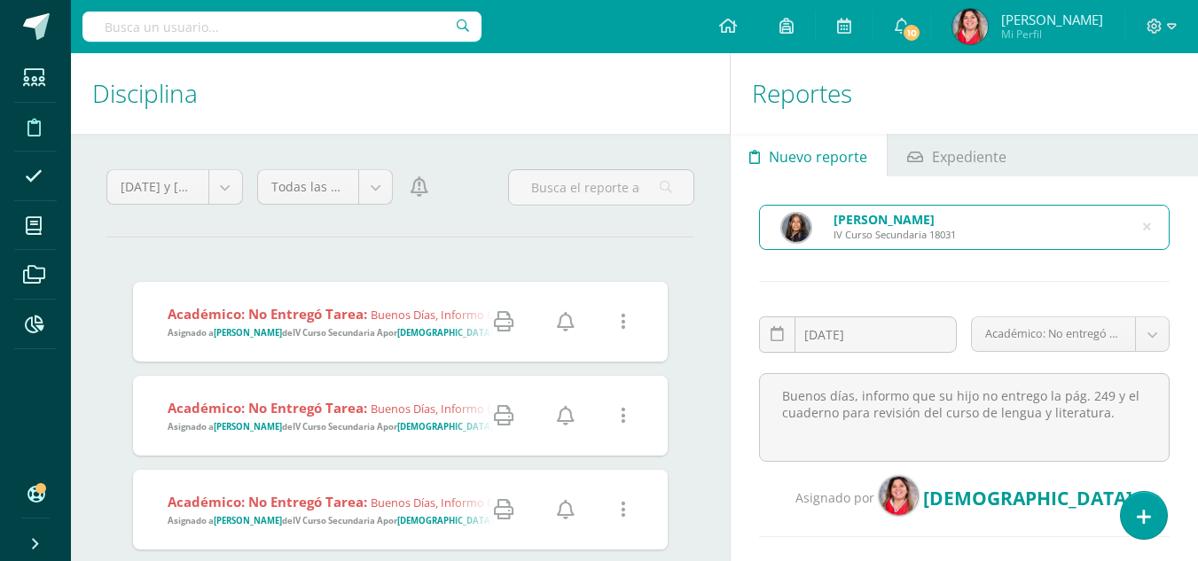
scroll to position [276, 0]
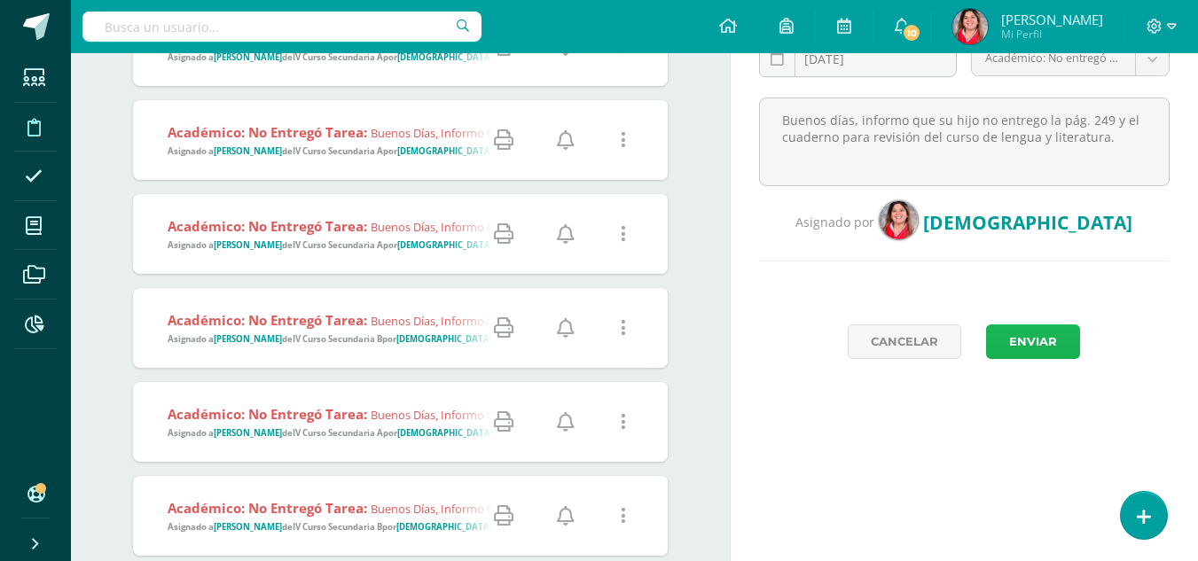
click at [1038, 343] on button "Enviar" at bounding box center [1033, 342] width 94 height 35
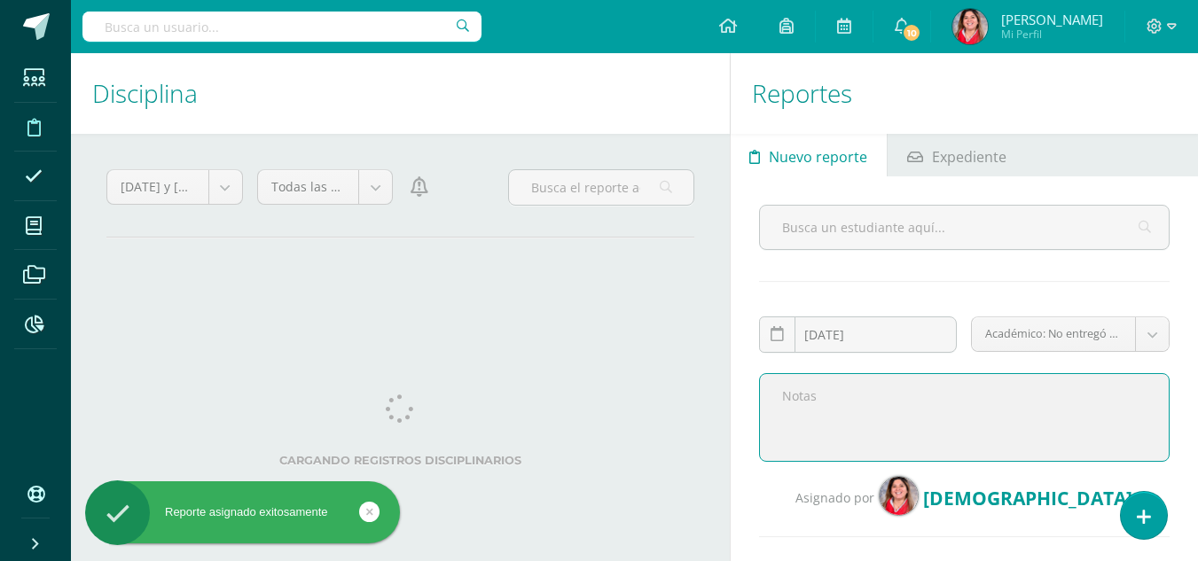
click at [913, 411] on textarea at bounding box center [964, 417] width 411 height 89
paste textarea "Buenos días, informo que su hijo no entrego la pág. 249 y el cuaderno para revi…"
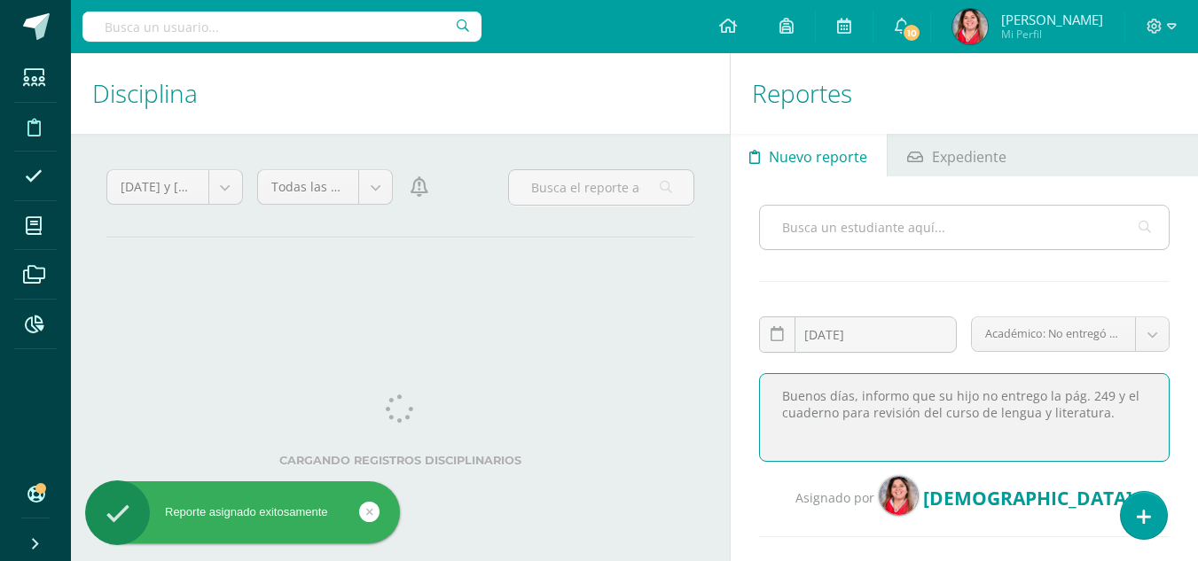
type textarea "Buenos días, informo que su hijo no entrego la pág. 249 y el cuaderno para revi…"
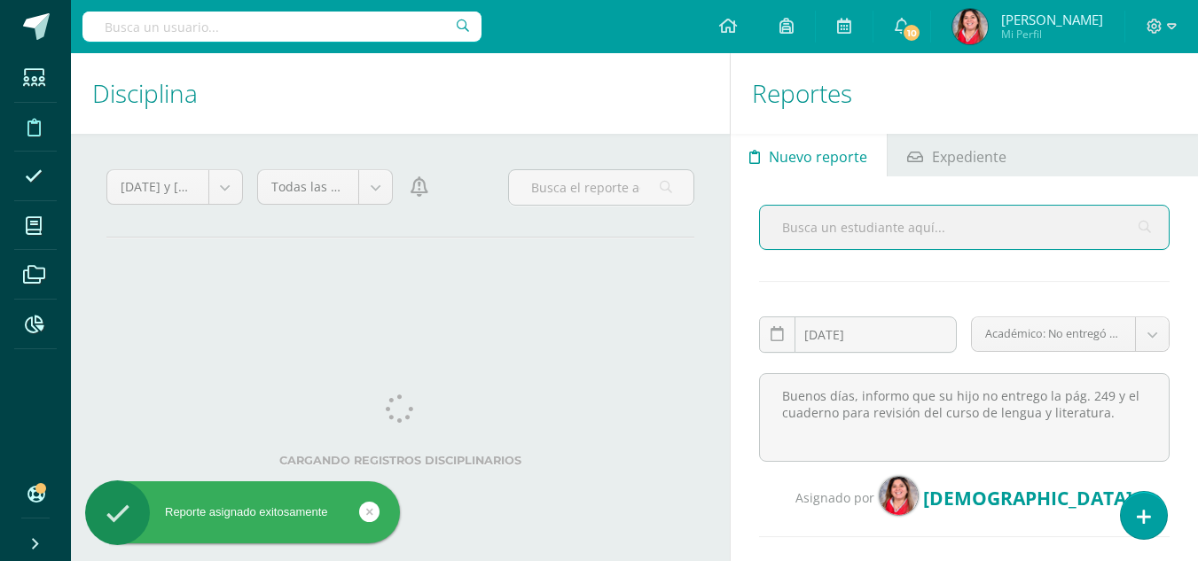
click at [877, 239] on input "text" at bounding box center [964, 227] width 409 height 43
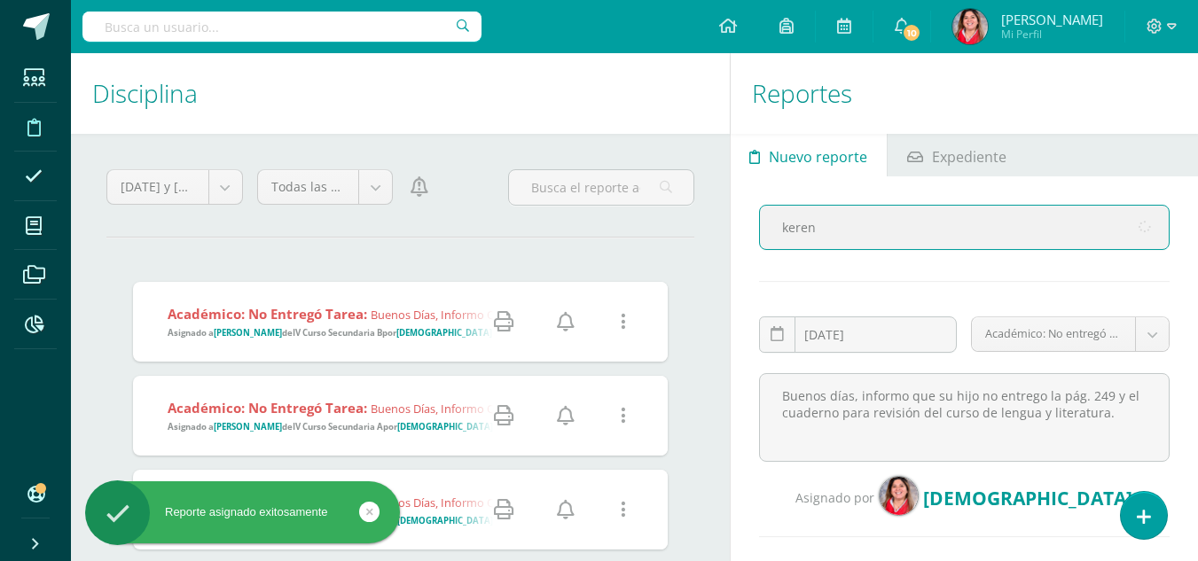
type input "keren"
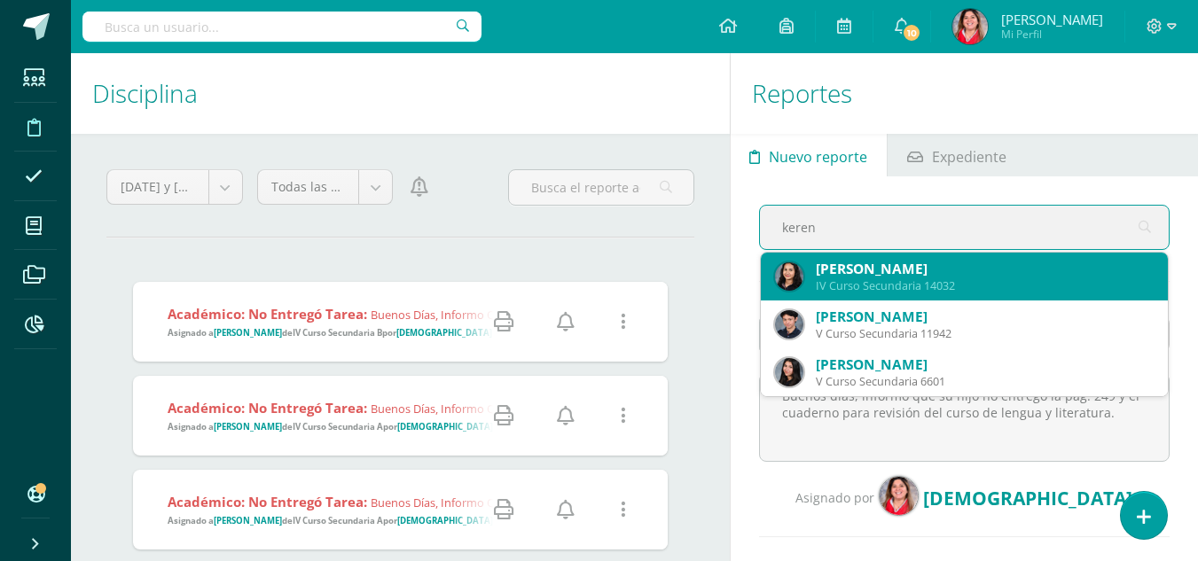
click at [903, 260] on div "Keren Camila Castillo Cordón" at bounding box center [985, 269] width 338 height 19
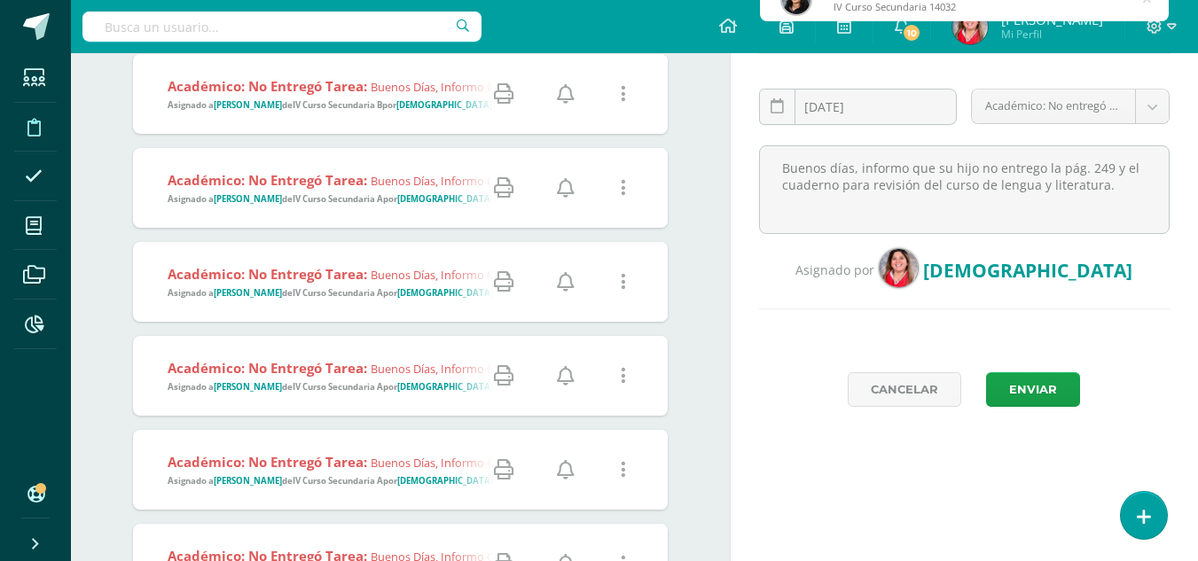
scroll to position [244, 0]
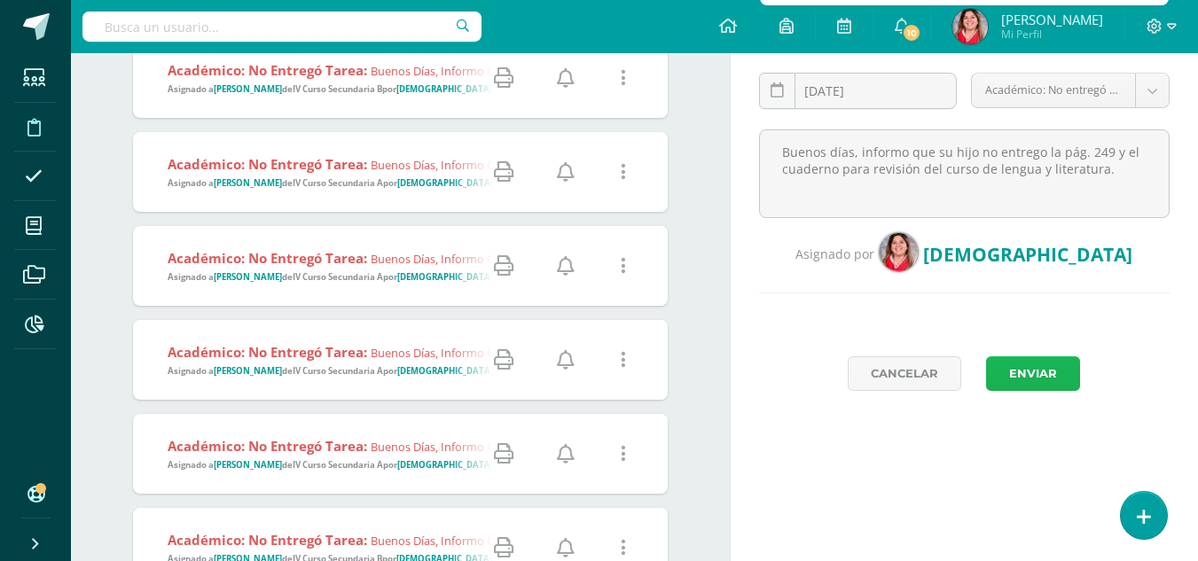
click at [1028, 374] on button "Enviar" at bounding box center [1033, 373] width 94 height 35
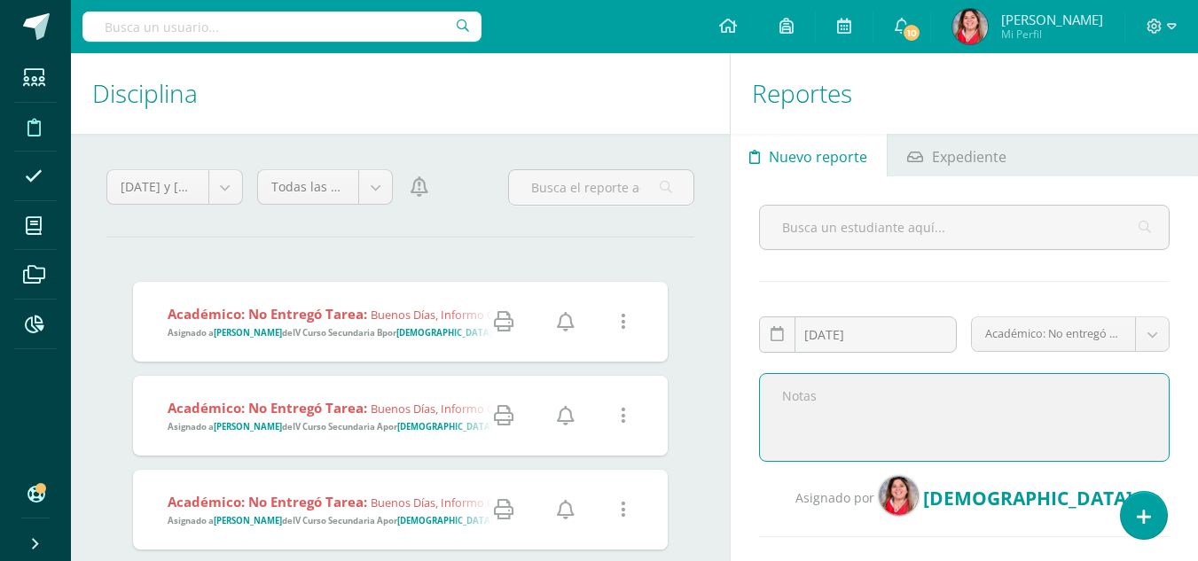
click at [848, 386] on textarea at bounding box center [964, 417] width 411 height 89
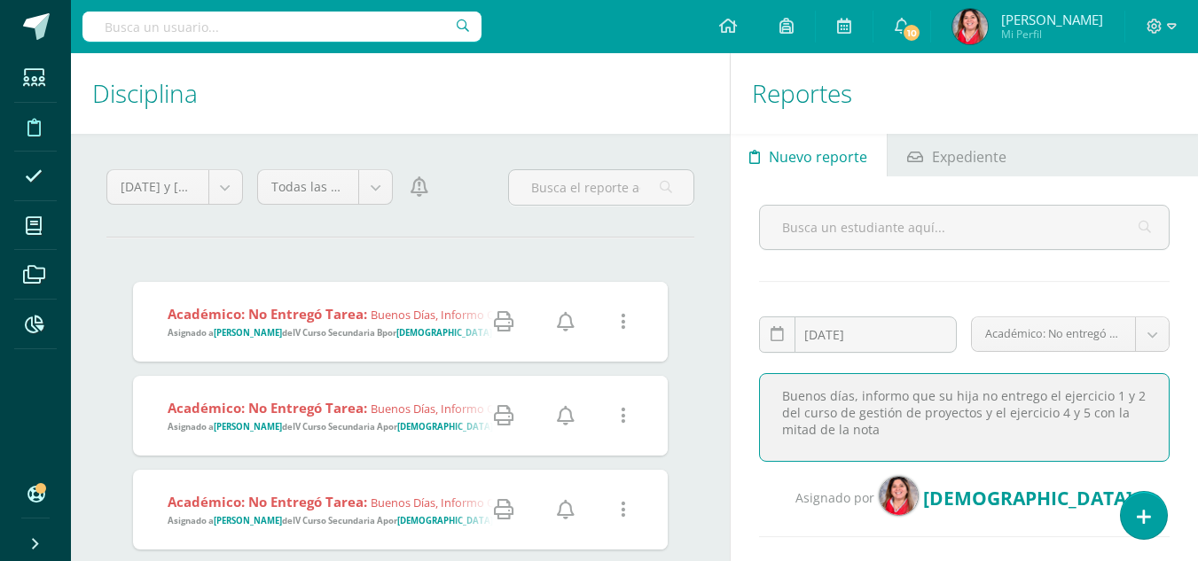
type textarea "Buenos días, informo que su hija no entrego el ejercicio 1 y 2 del curso de ges…"
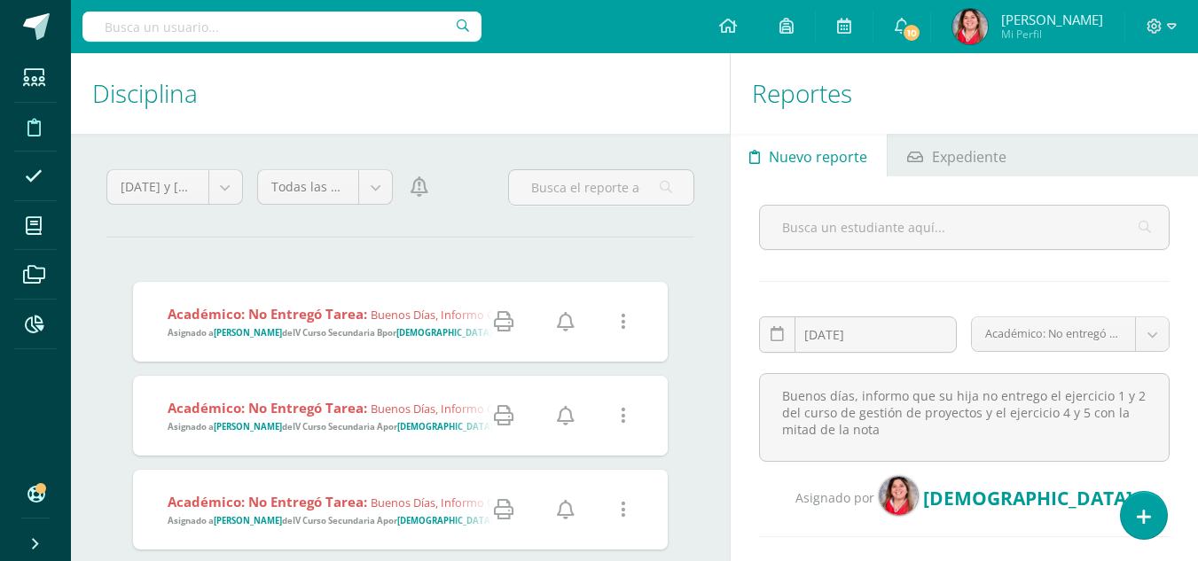
click at [431, 424] on strong "[DEMOGRAPHIC_DATA]" at bounding box center [445, 427] width 96 height 12
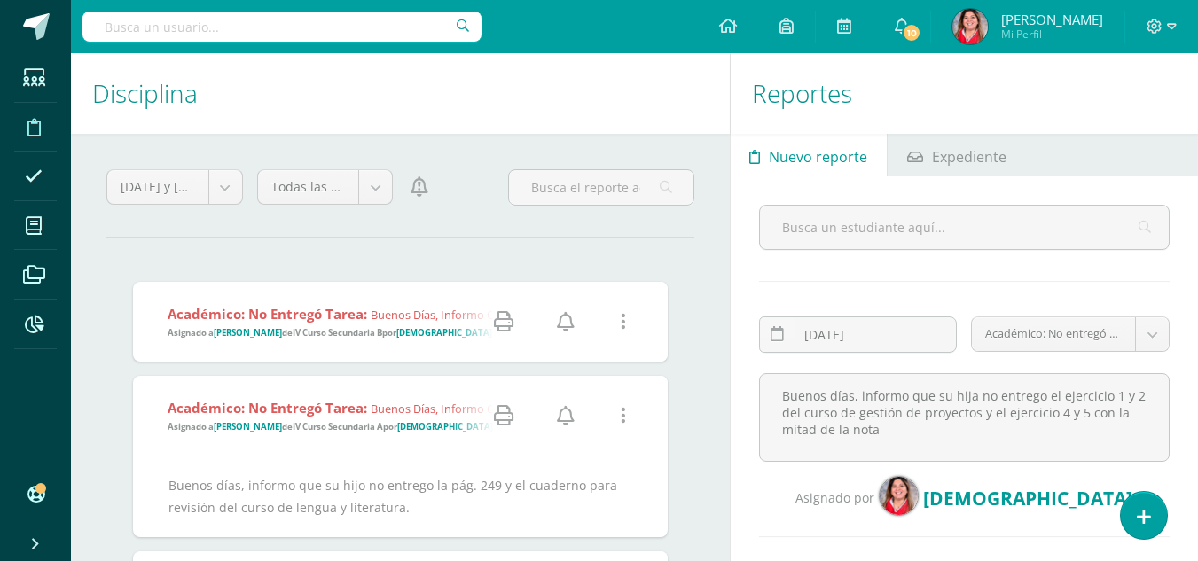
click at [629, 409] on link at bounding box center [623, 416] width 45 height 45
click at [589, 485] on link "Editar Falta" at bounding box center [589, 479] width 137 height 27
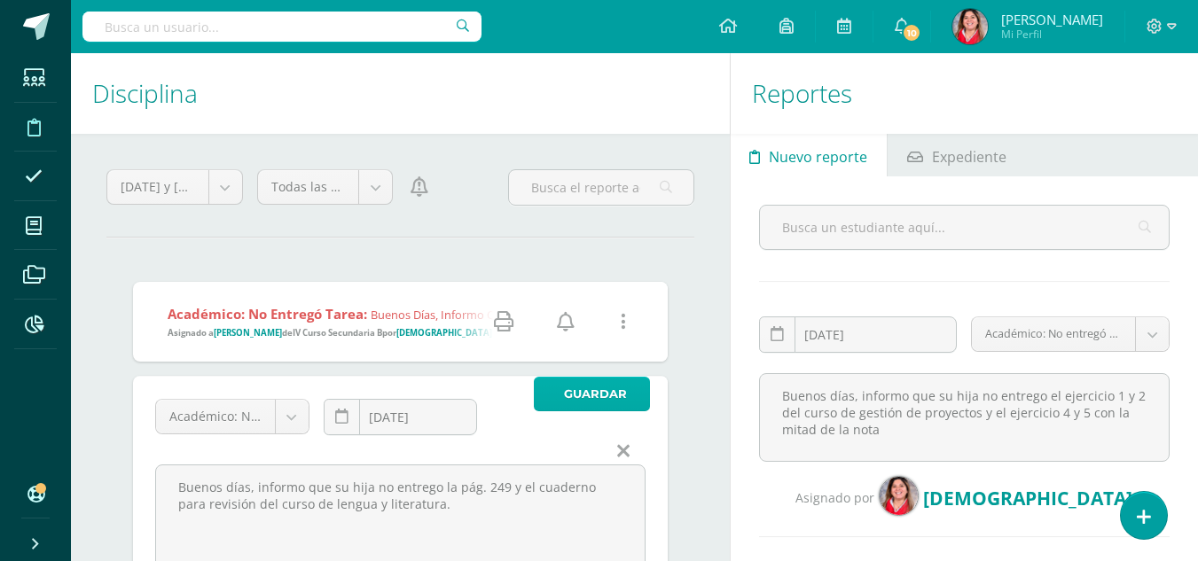
type textarea "Buenos días, informo que su hija no entrego la pág. 249 y el cuaderno para revi…"
click at [609, 398] on span "Guardar" at bounding box center [595, 394] width 63 height 33
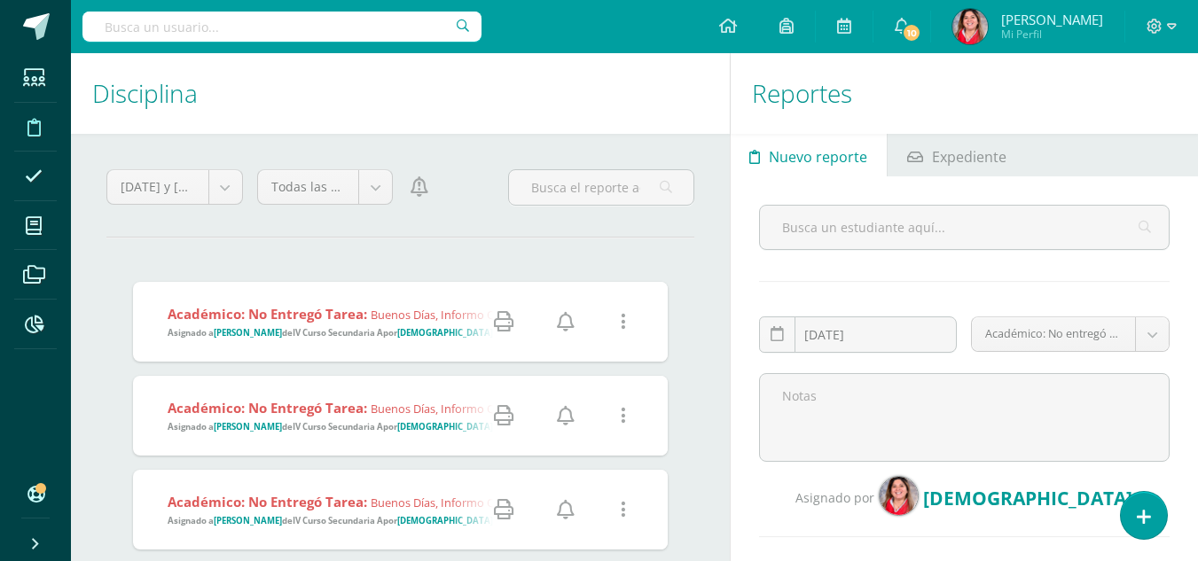
click at [466, 535] on div at bounding box center [559, 510] width 218 height 80
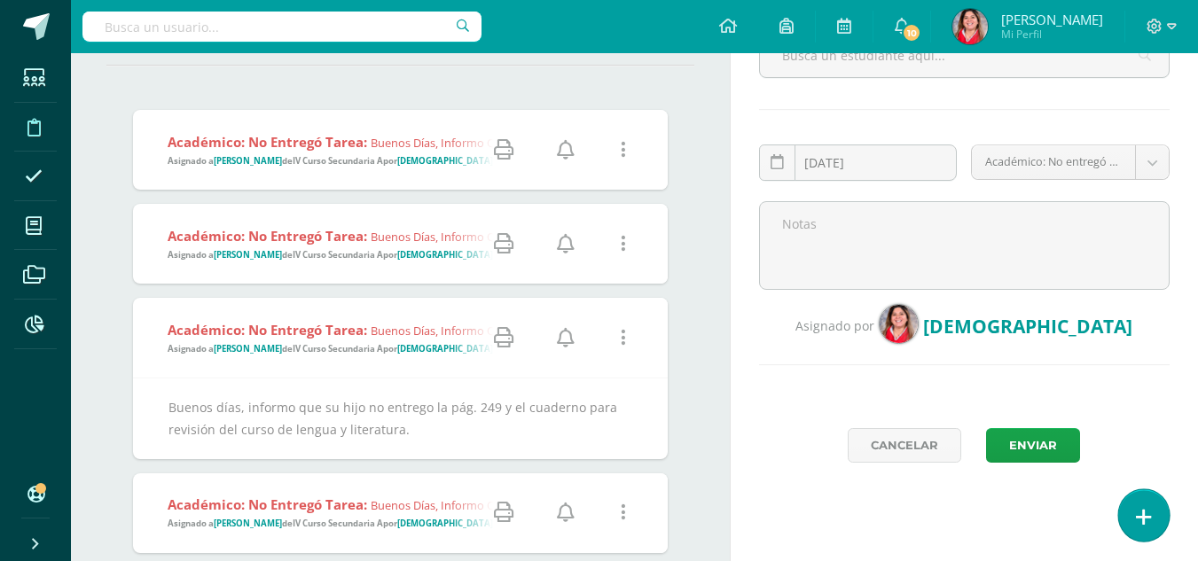
scroll to position [177, 0]
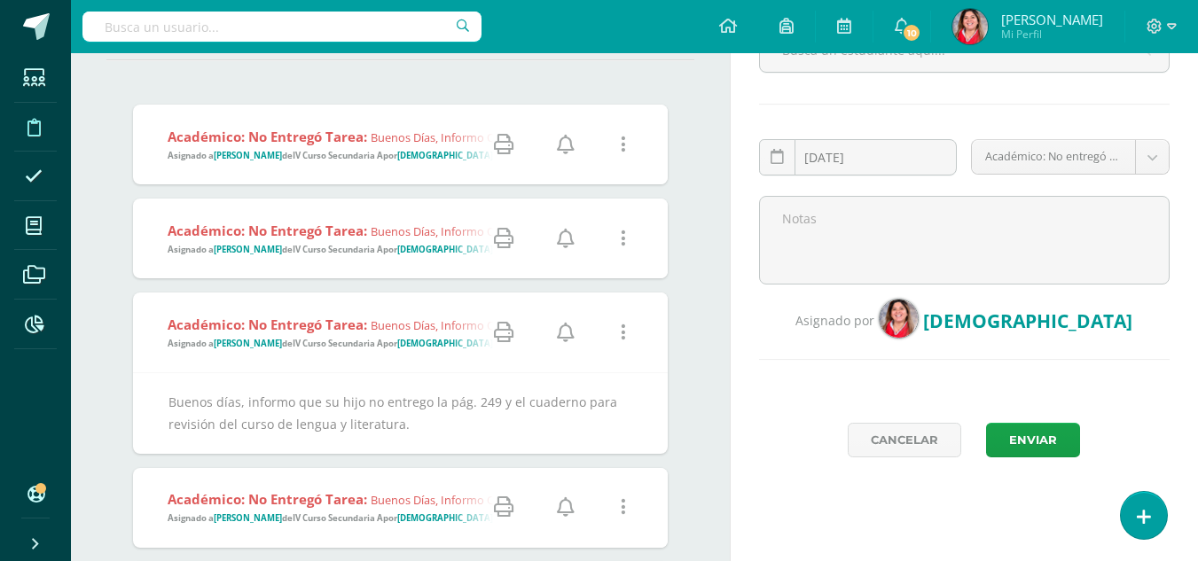
click at [621, 336] on icon at bounding box center [623, 333] width 5 height 20
click at [592, 392] on link "Editar Falta" at bounding box center [589, 395] width 137 height 27
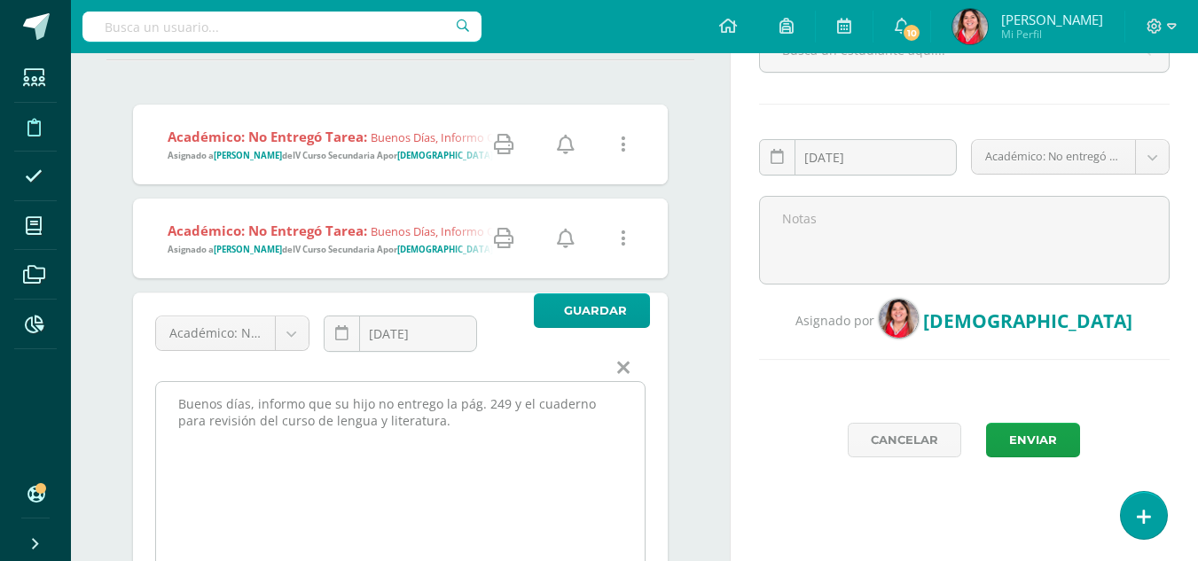
click at [364, 403] on textarea "Buenos días, informo que su hijo no entrego la pág. 249 y el cuaderno para revi…" at bounding box center [400, 515] width 489 height 266
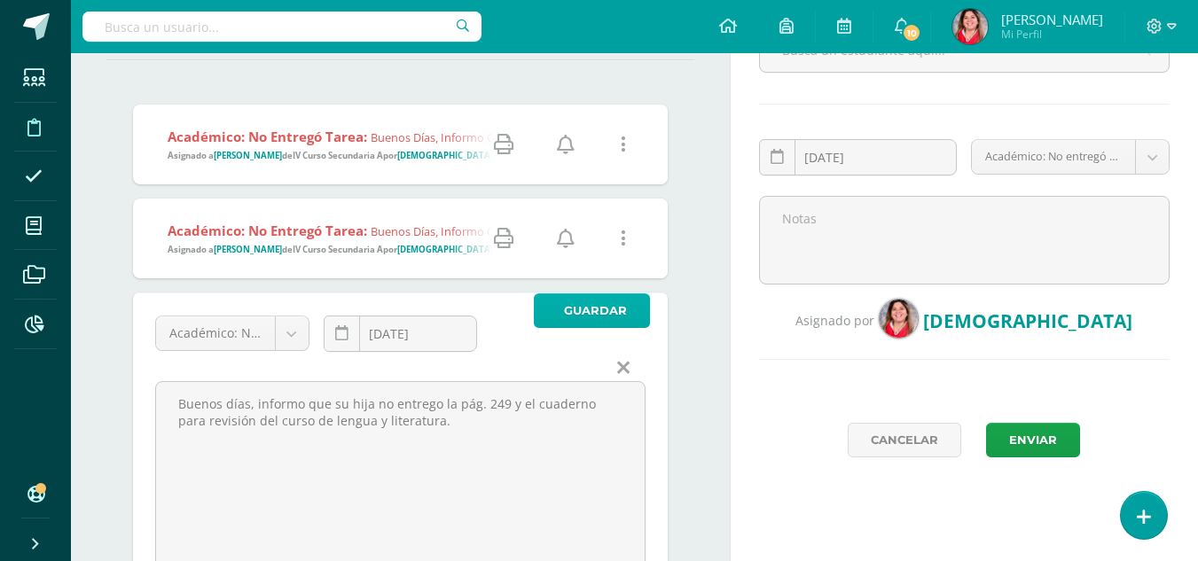
type textarea "Buenos días, informo que su hija no entrego la pág. 249 y el cuaderno para revi…"
click at [569, 319] on span "Guardar" at bounding box center [595, 310] width 63 height 33
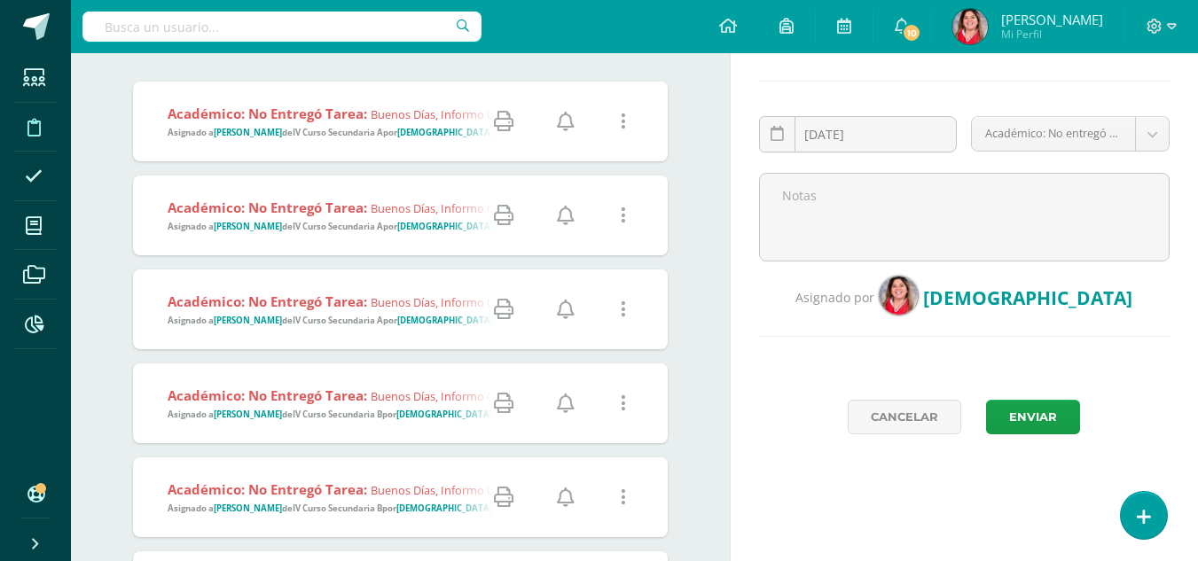
scroll to position [225, 0]
